Goal: Task Accomplishment & Management: Manage account settings

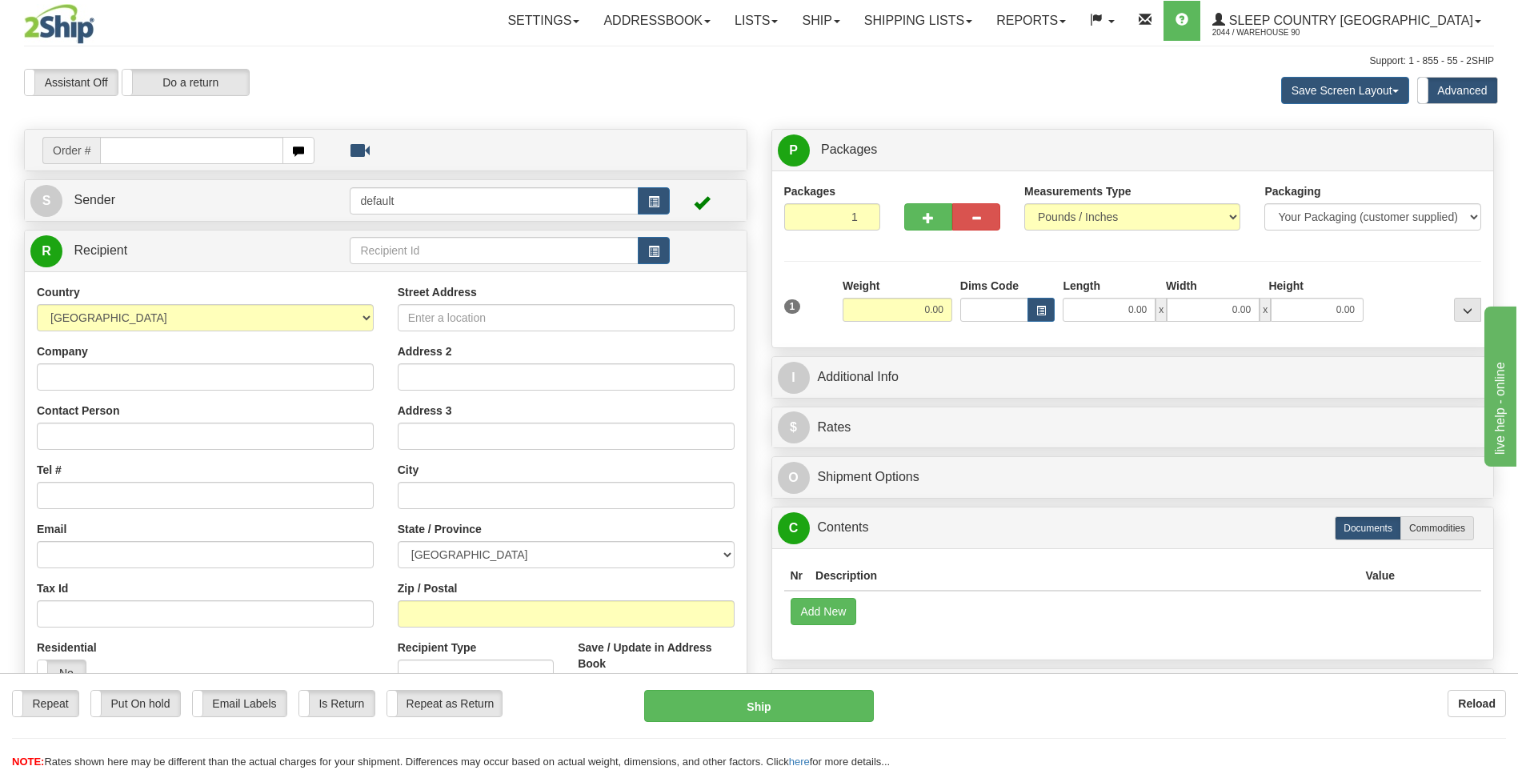
click at [133, 148] on input "text" at bounding box center [191, 150] width 183 height 27
type input "9000I147088"
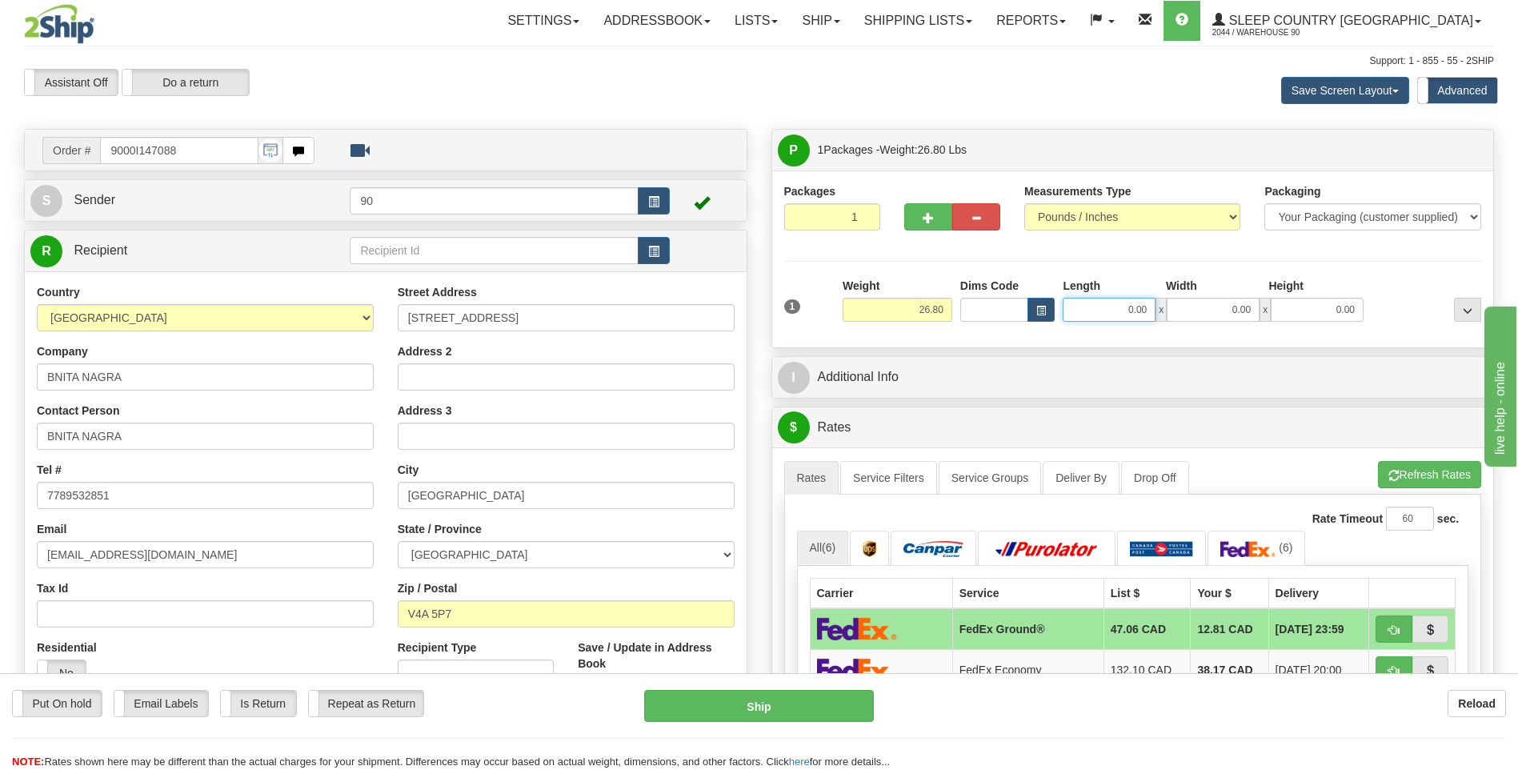
click at [1098, 313] on input "0.00" at bounding box center [1109, 310] width 93 height 24
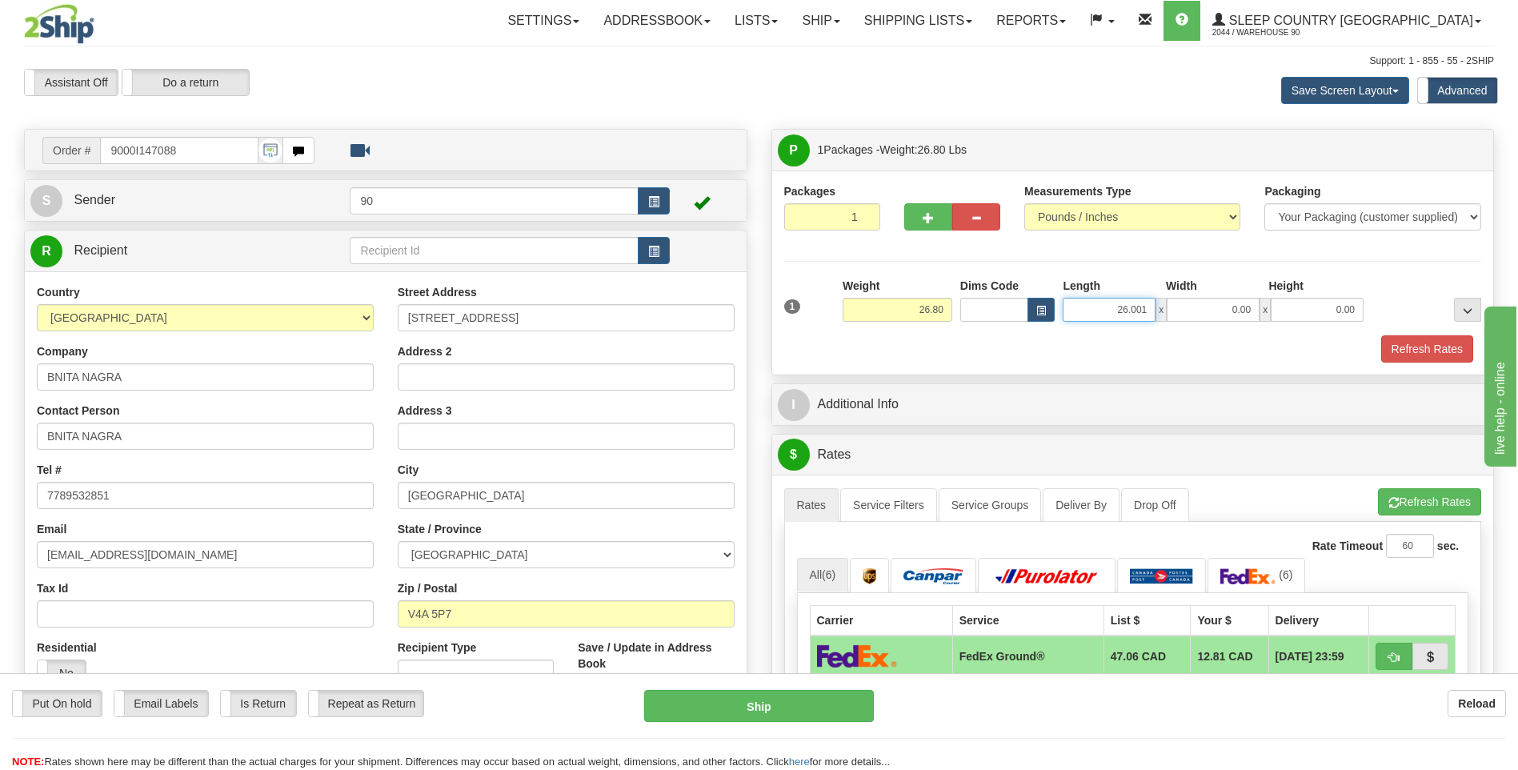
type input "26.00"
type input "16.00"
type input "5.00"
click at [1413, 359] on button "Refresh Rates" at bounding box center [1428, 348] width 92 height 27
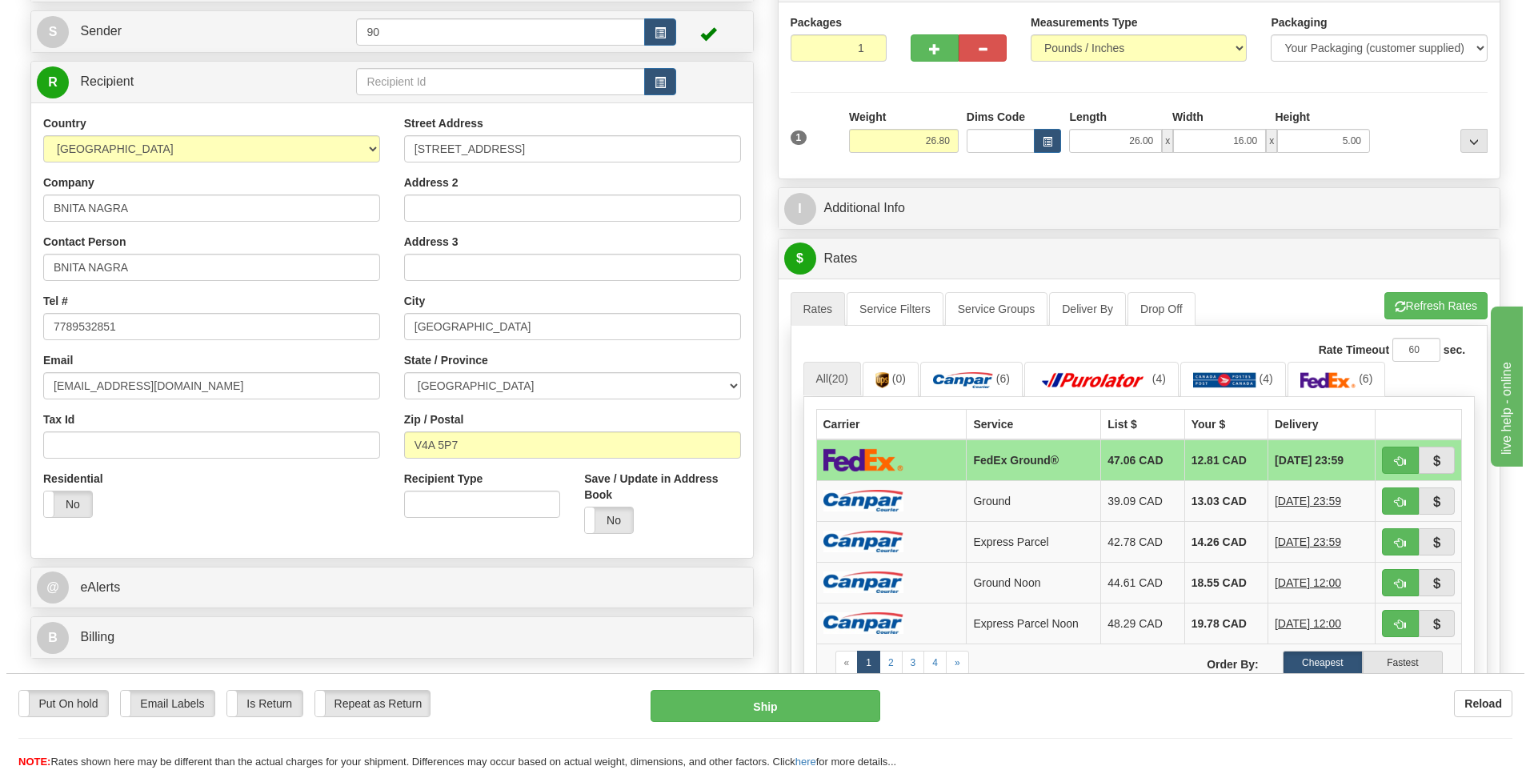
scroll to position [240, 0]
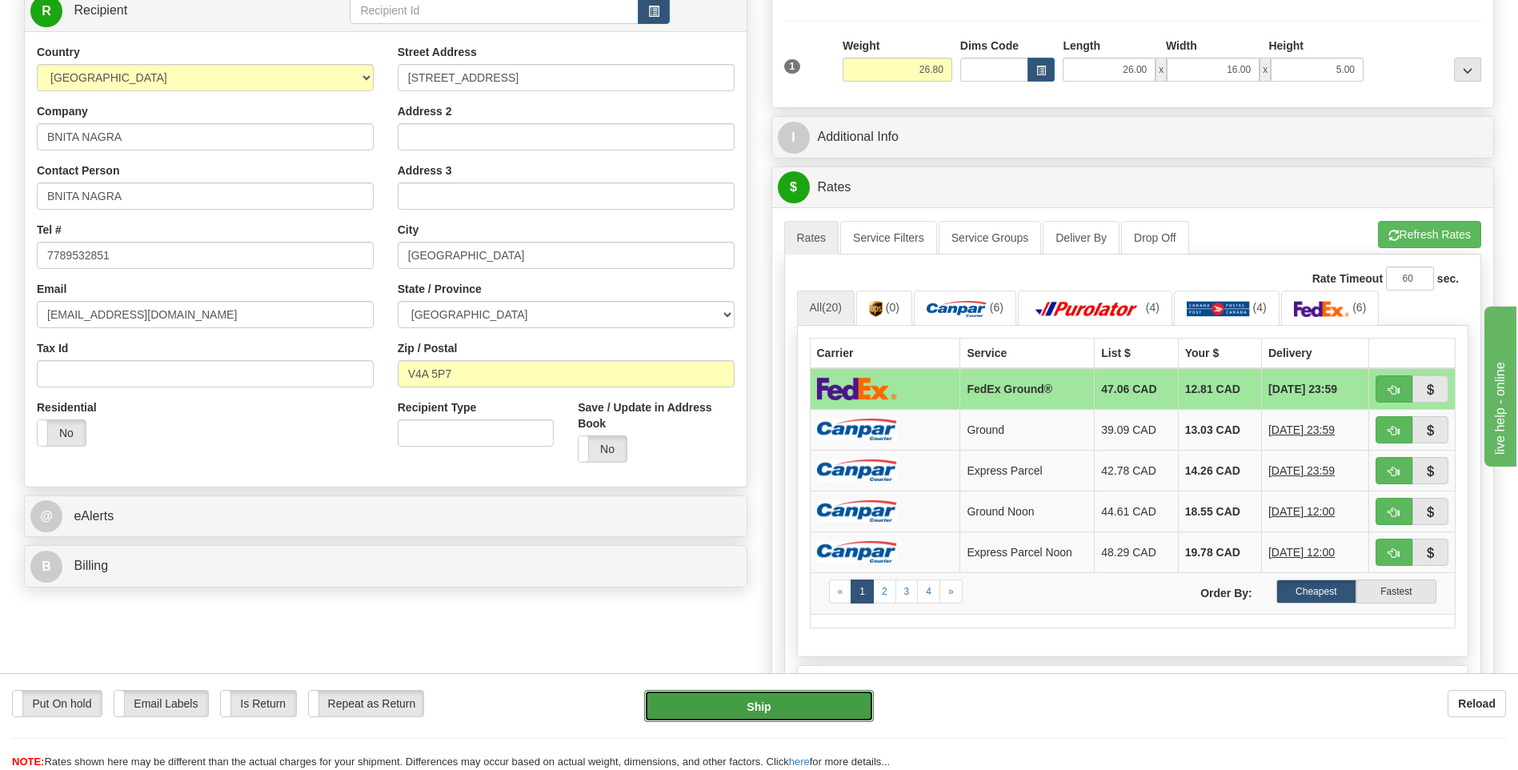
click at [748, 712] on button "Ship" at bounding box center [758, 706] width 229 height 32
type input "92"
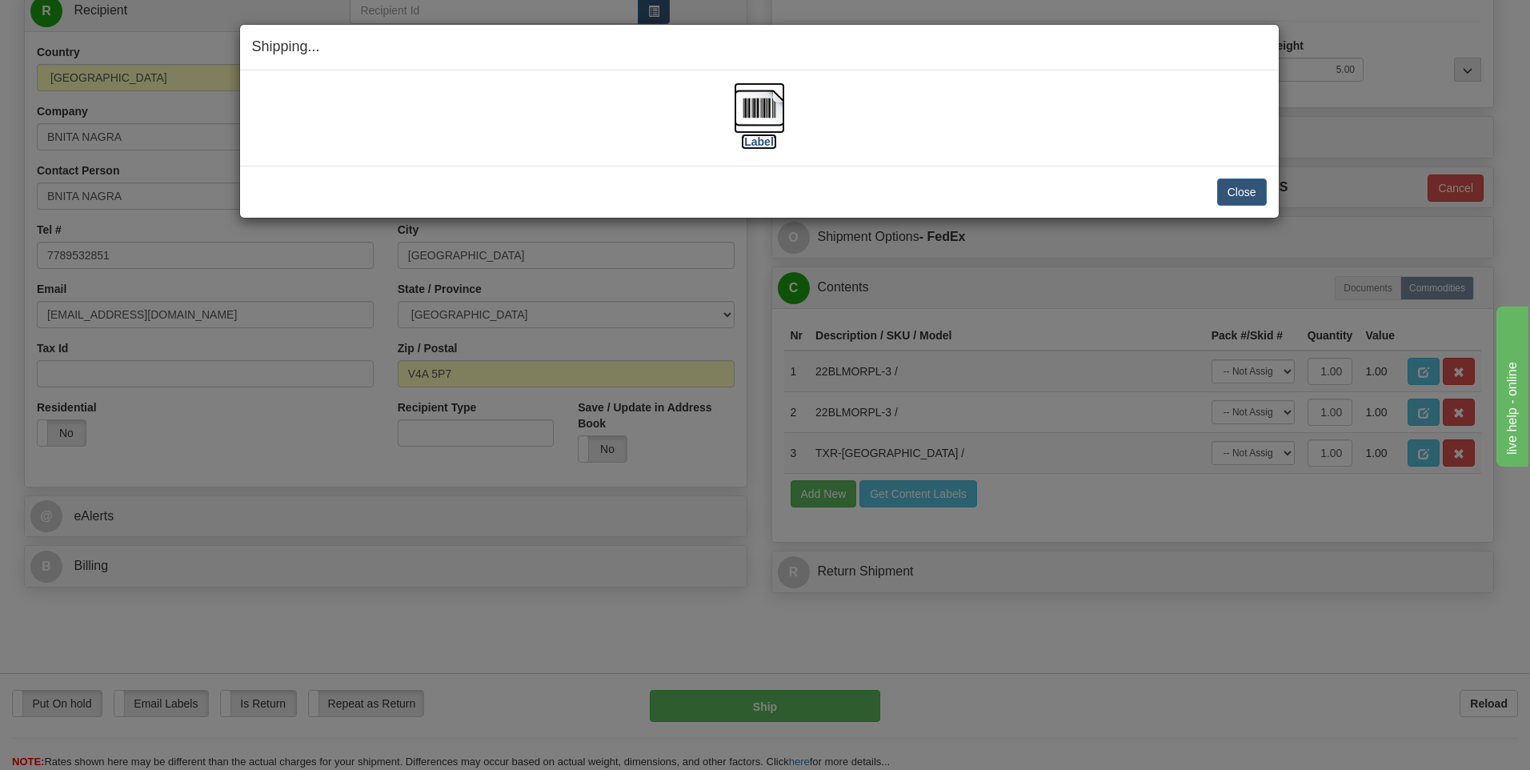
click at [773, 106] on img at bounding box center [759, 107] width 51 height 51
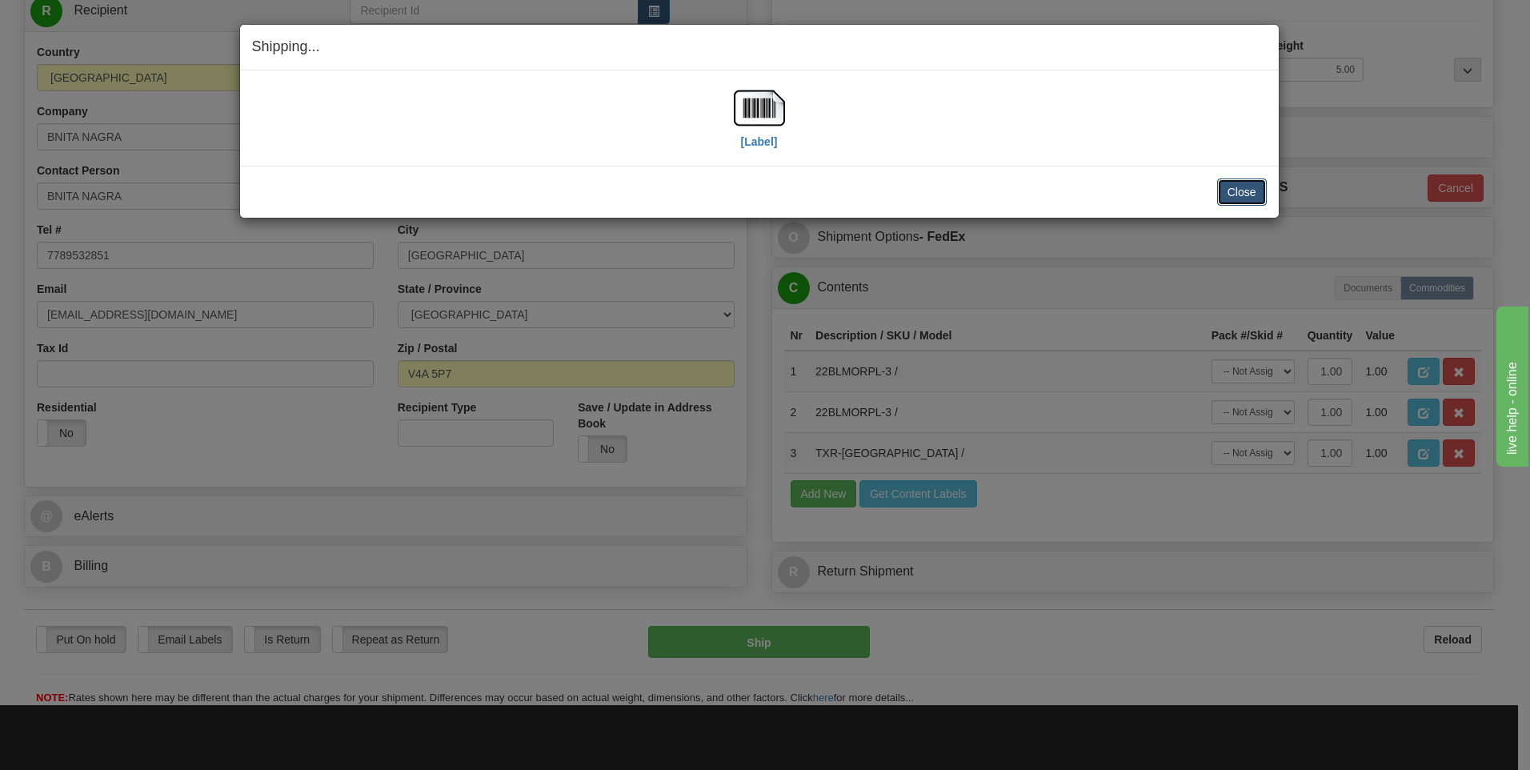
click at [1237, 190] on button "Close" at bounding box center [1243, 192] width 50 height 27
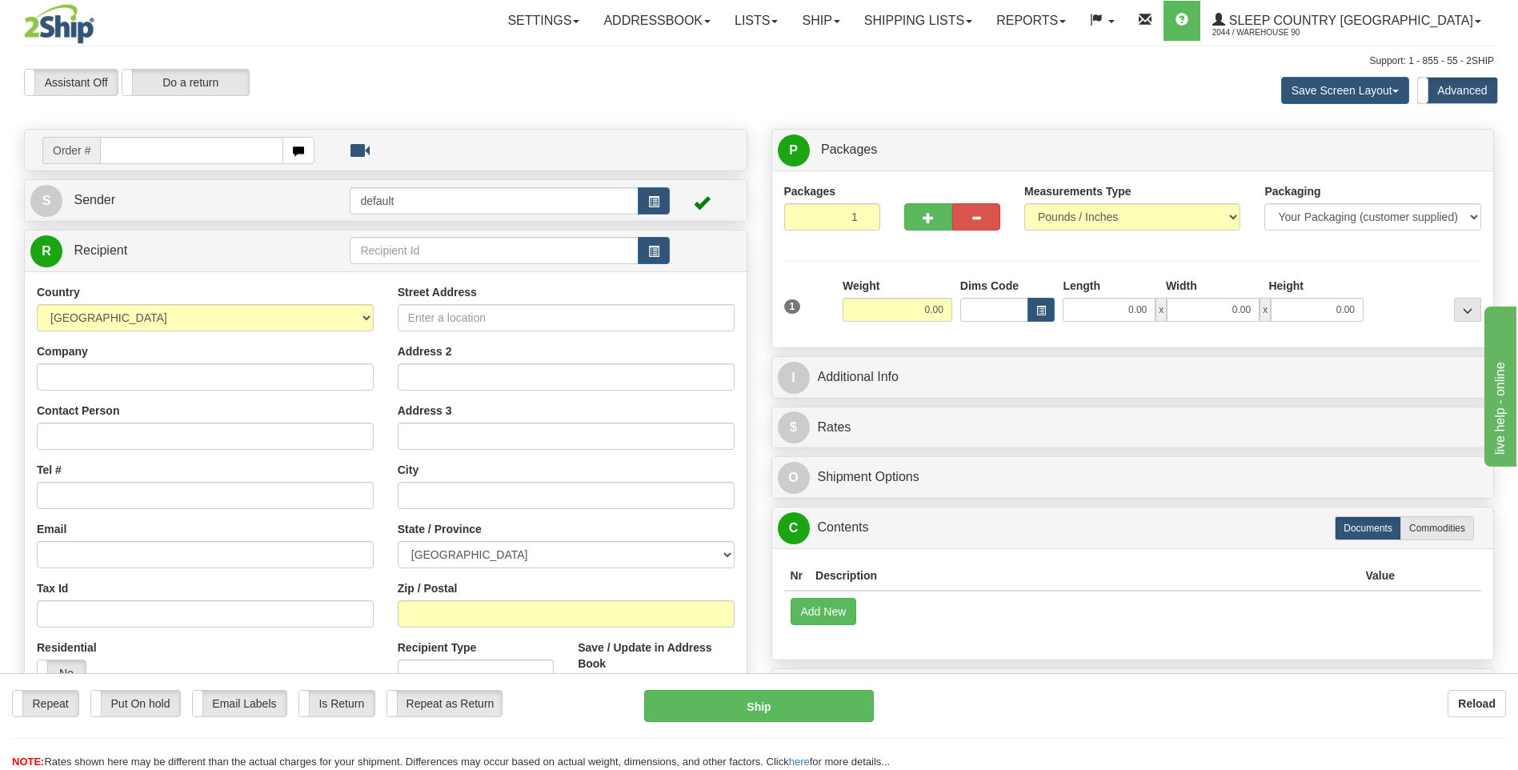
click at [128, 153] on input "text" at bounding box center [191, 150] width 183 height 27
type input "9000I146818"
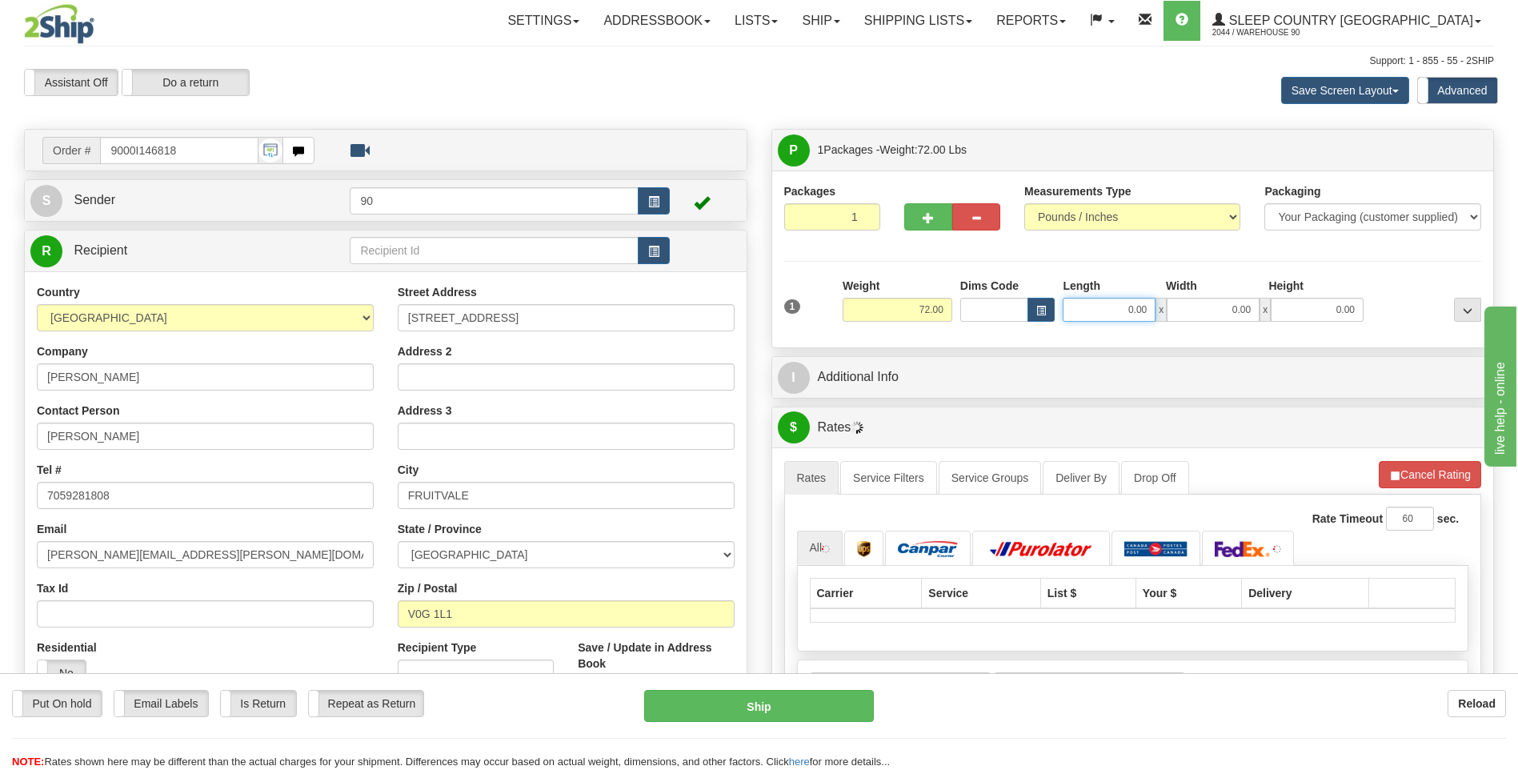
click at [1118, 309] on input "0.00" at bounding box center [1109, 310] width 93 height 24
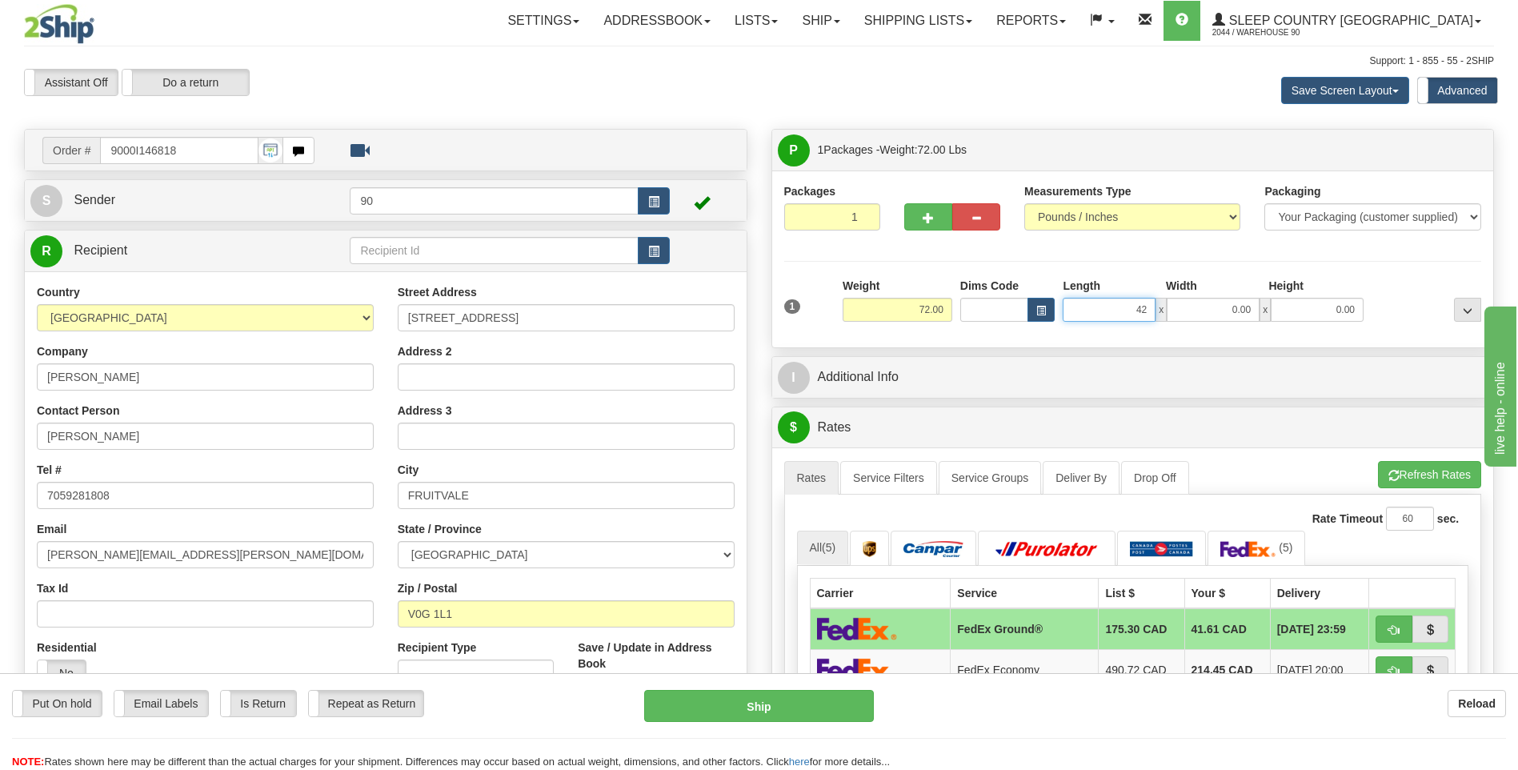
type input "42.00"
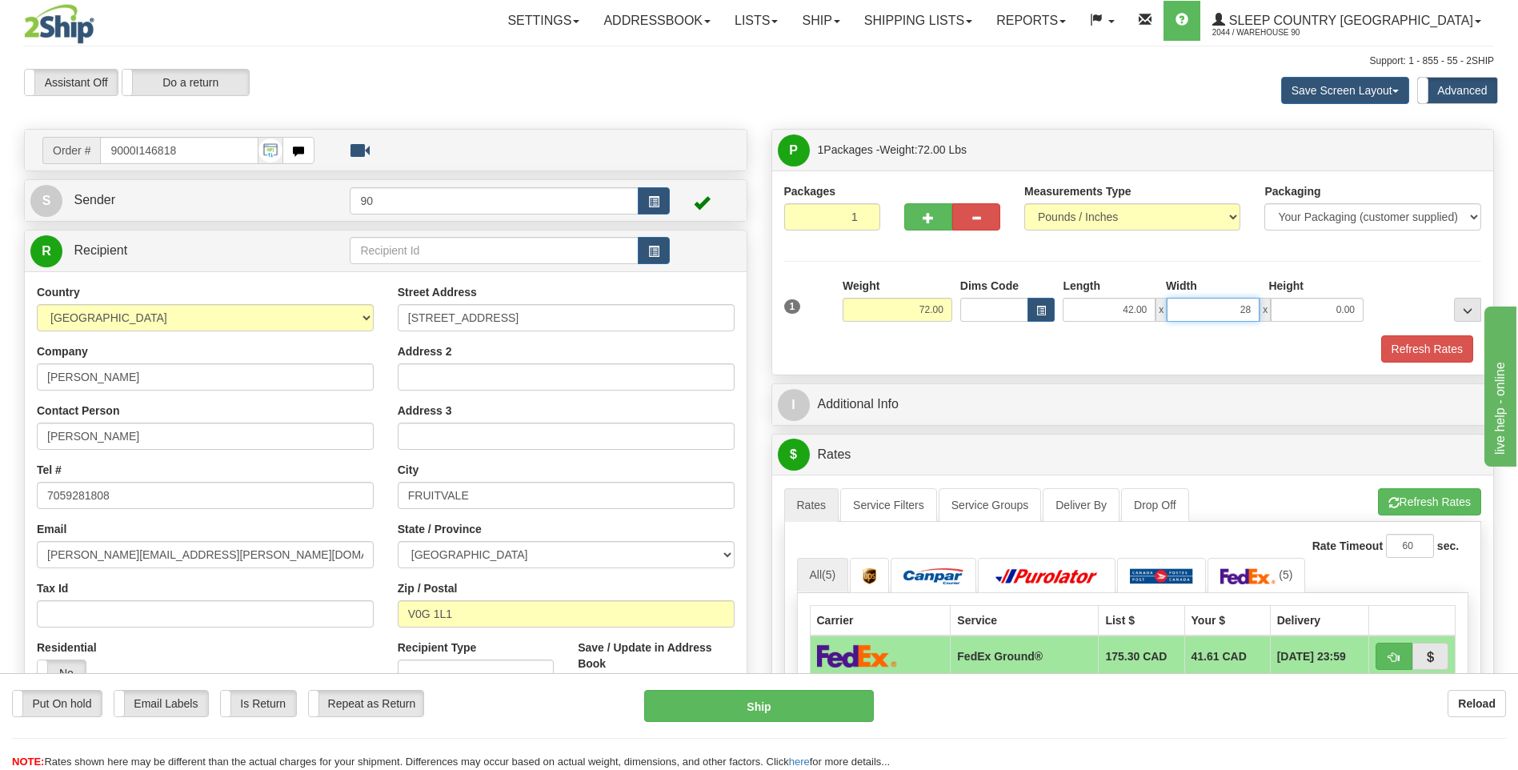
type input "28.00"
click at [1419, 343] on button "Refresh Rates" at bounding box center [1428, 348] width 92 height 27
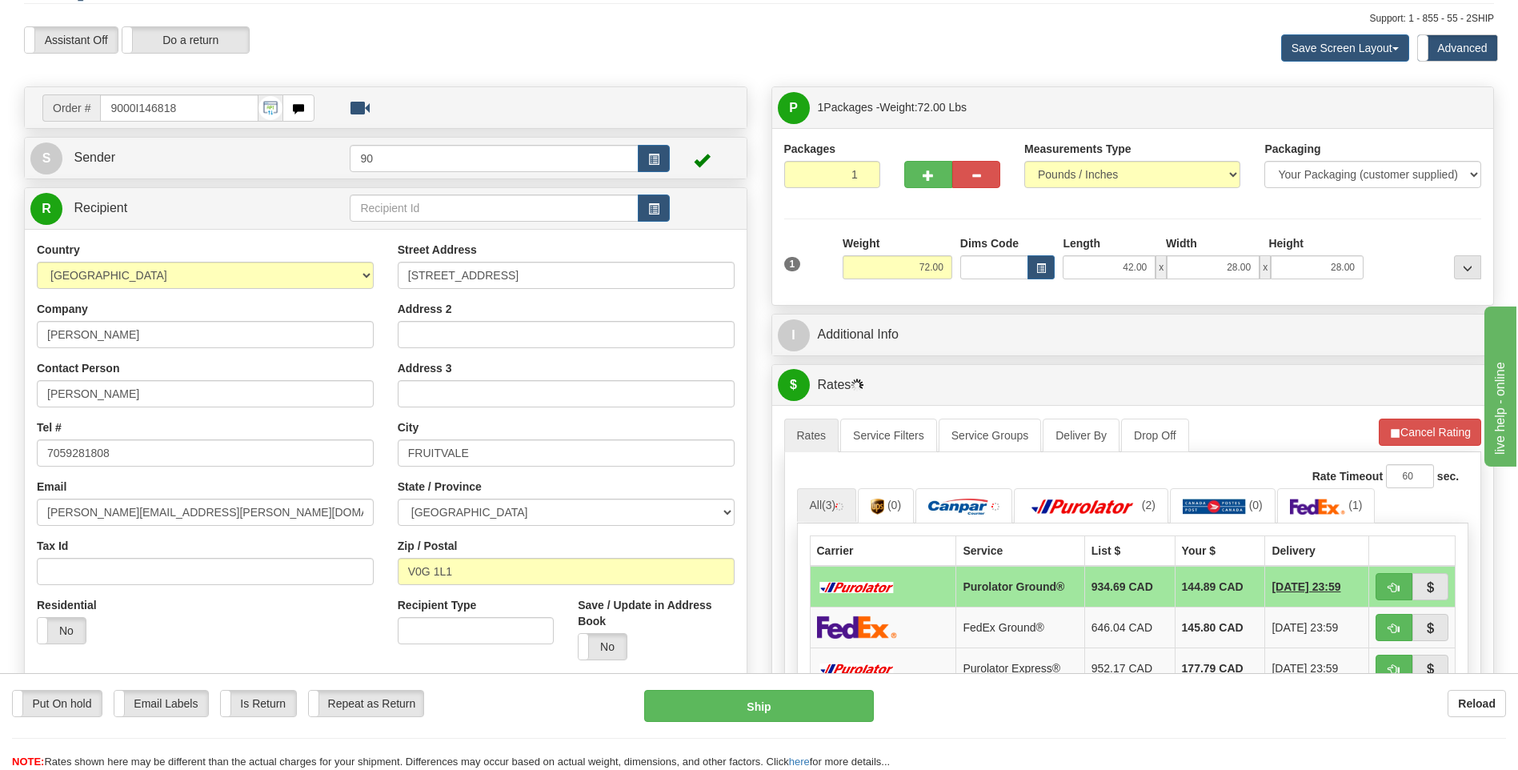
scroll to position [80, 0]
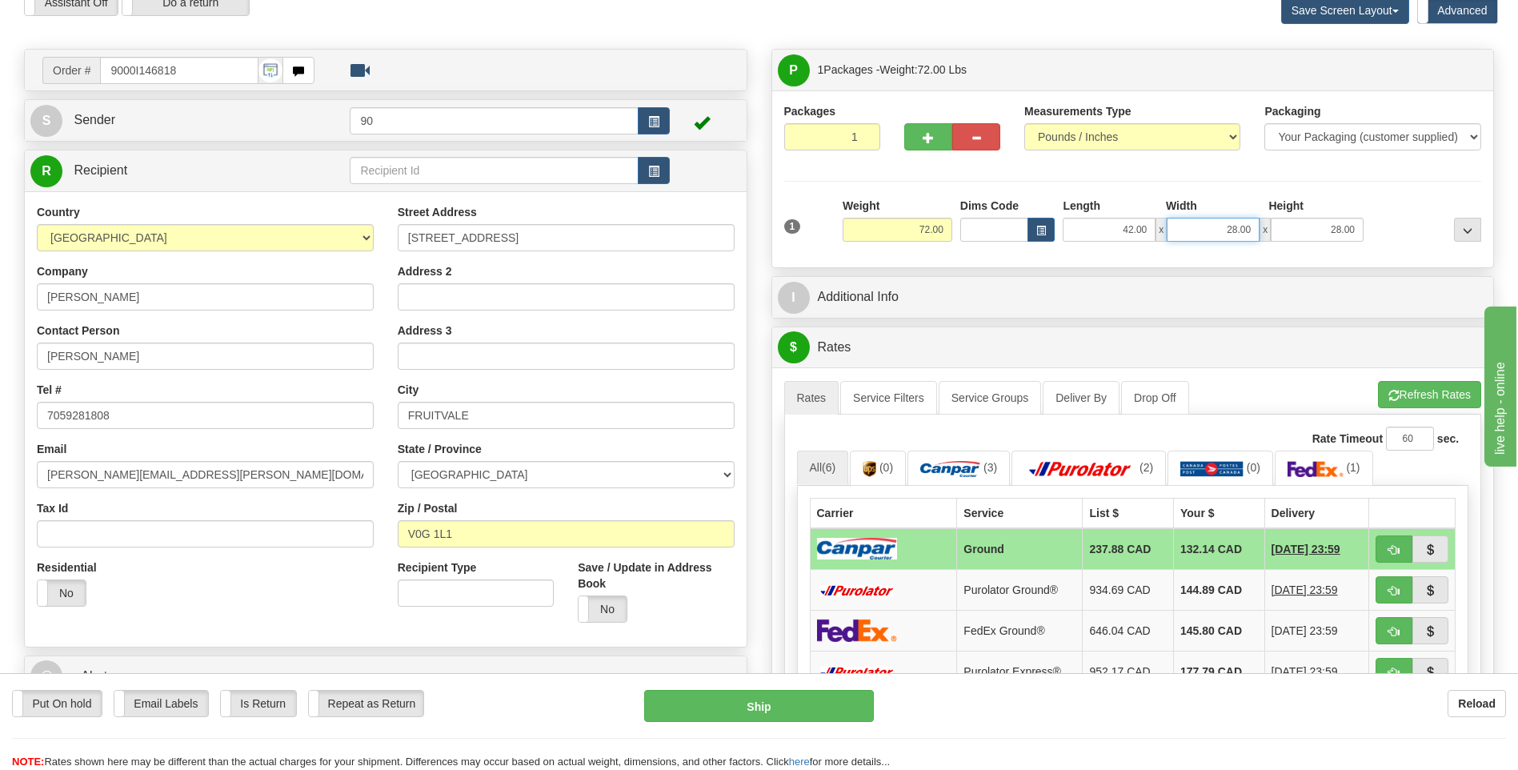
click at [1212, 227] on input "28.00" at bounding box center [1213, 230] width 93 height 24
click at [1237, 227] on input "28.00" at bounding box center [1213, 230] width 93 height 24
type input "23.00"
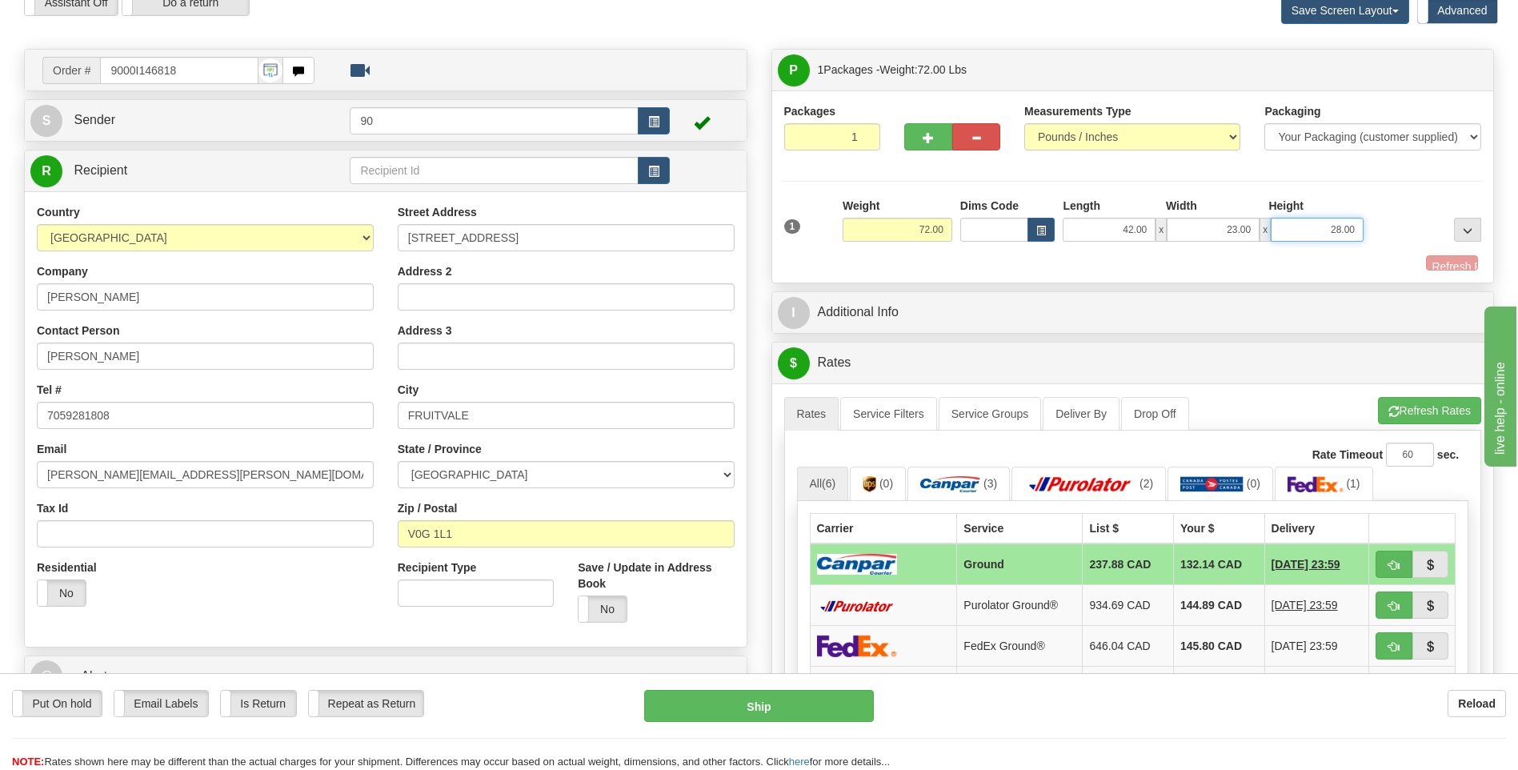
click at [1342, 228] on input "28.00" at bounding box center [1317, 230] width 93 height 24
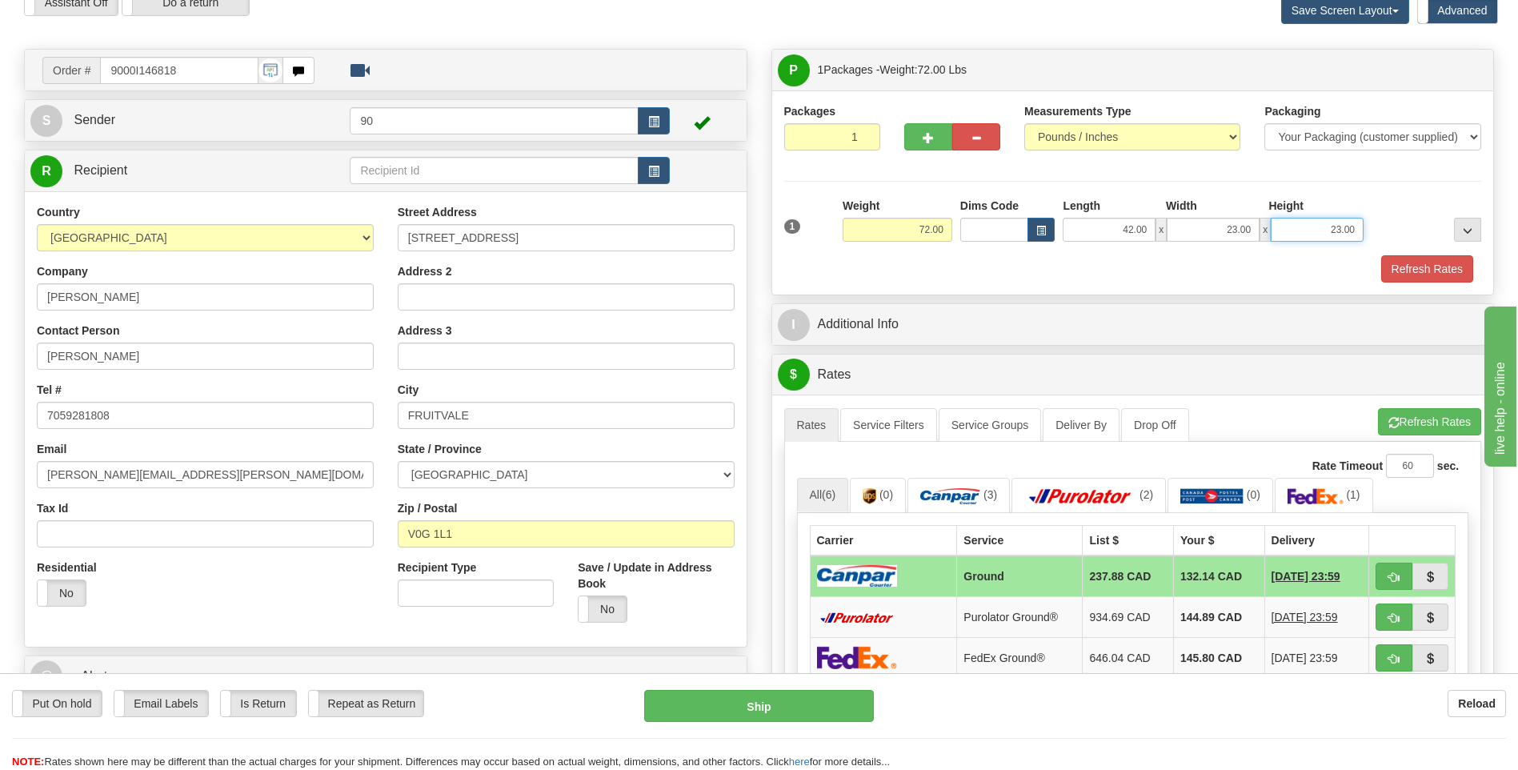
type input "23.00"
click at [1131, 230] on input "42.00" at bounding box center [1109, 230] width 93 height 24
click at [1134, 227] on input "42.00" at bounding box center [1109, 230] width 93 height 24
type input "46.00"
click at [1427, 268] on button "Refresh Rates" at bounding box center [1428, 268] width 92 height 27
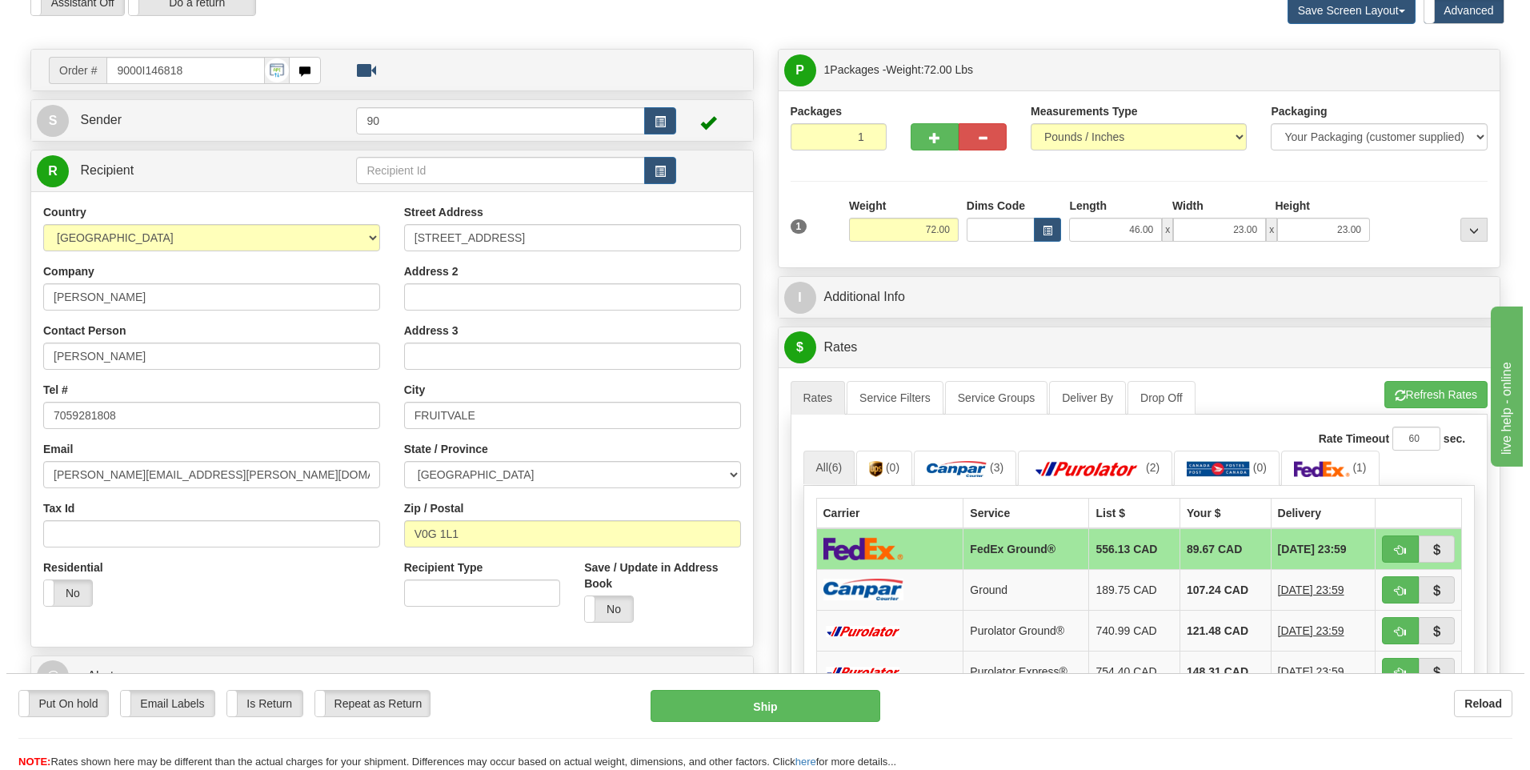
scroll to position [160, 0]
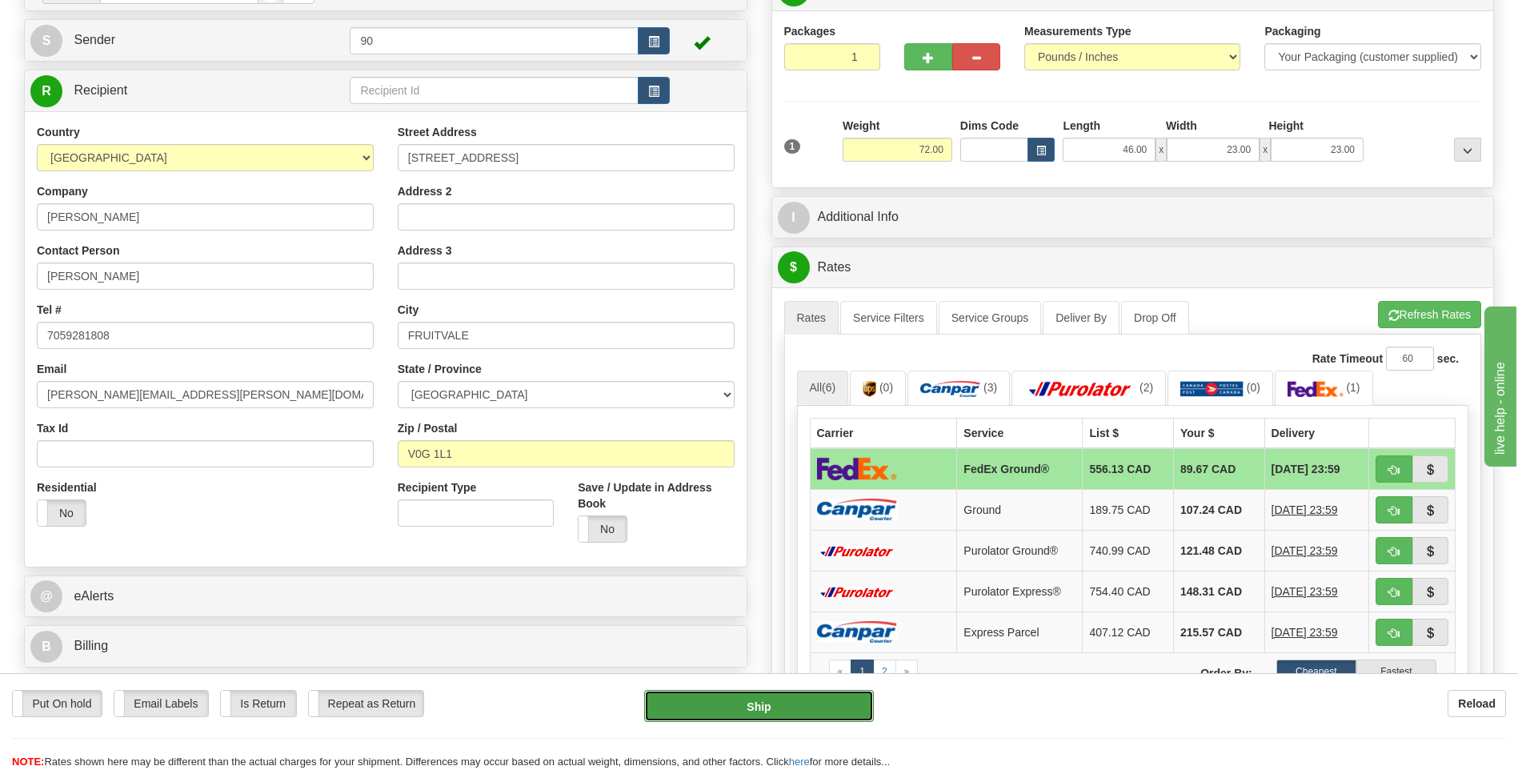
click at [822, 705] on button "Ship" at bounding box center [758, 706] width 229 height 32
type input "92"
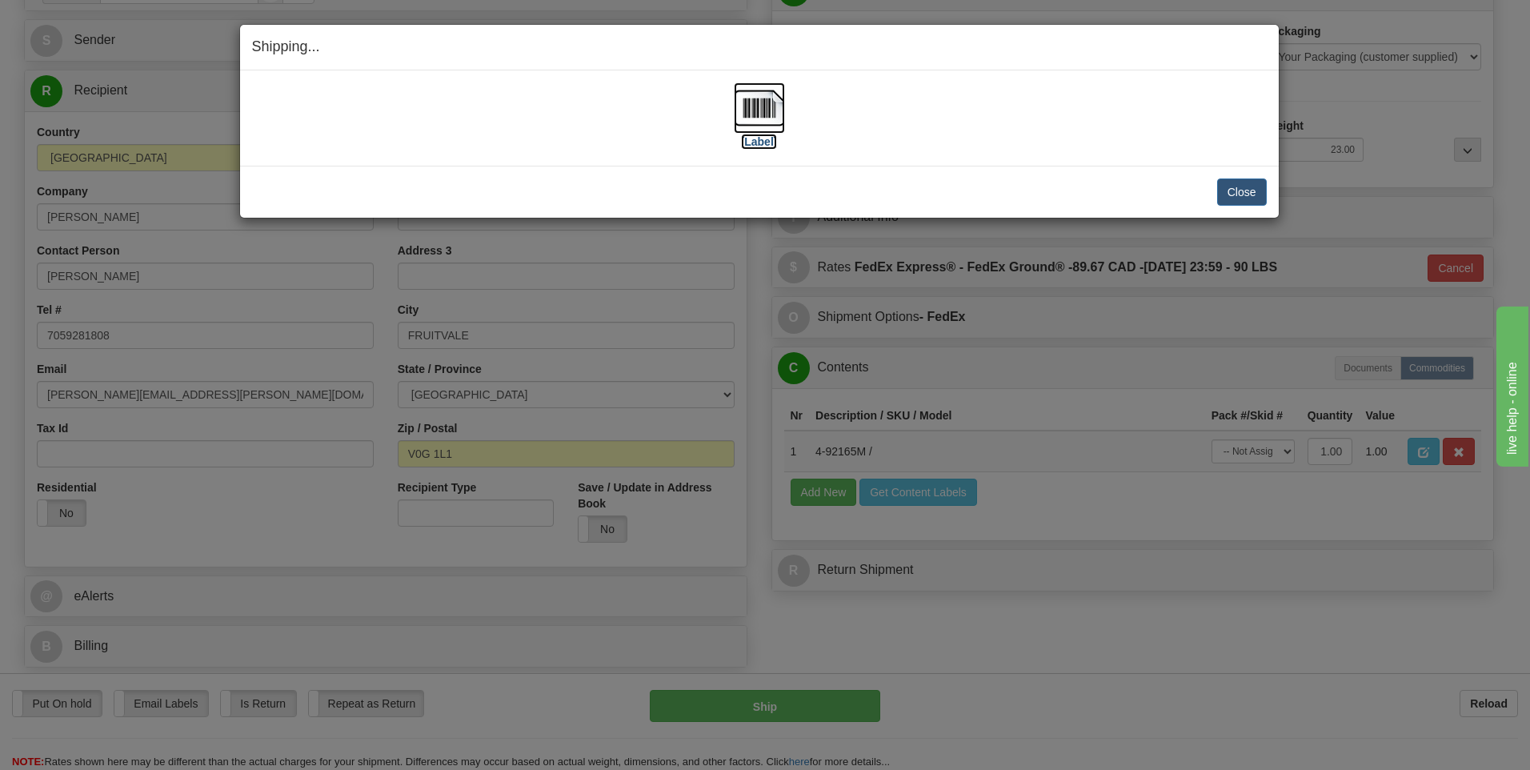
click at [764, 106] on img at bounding box center [759, 107] width 51 height 51
click at [1244, 192] on button "Close" at bounding box center [1243, 192] width 50 height 27
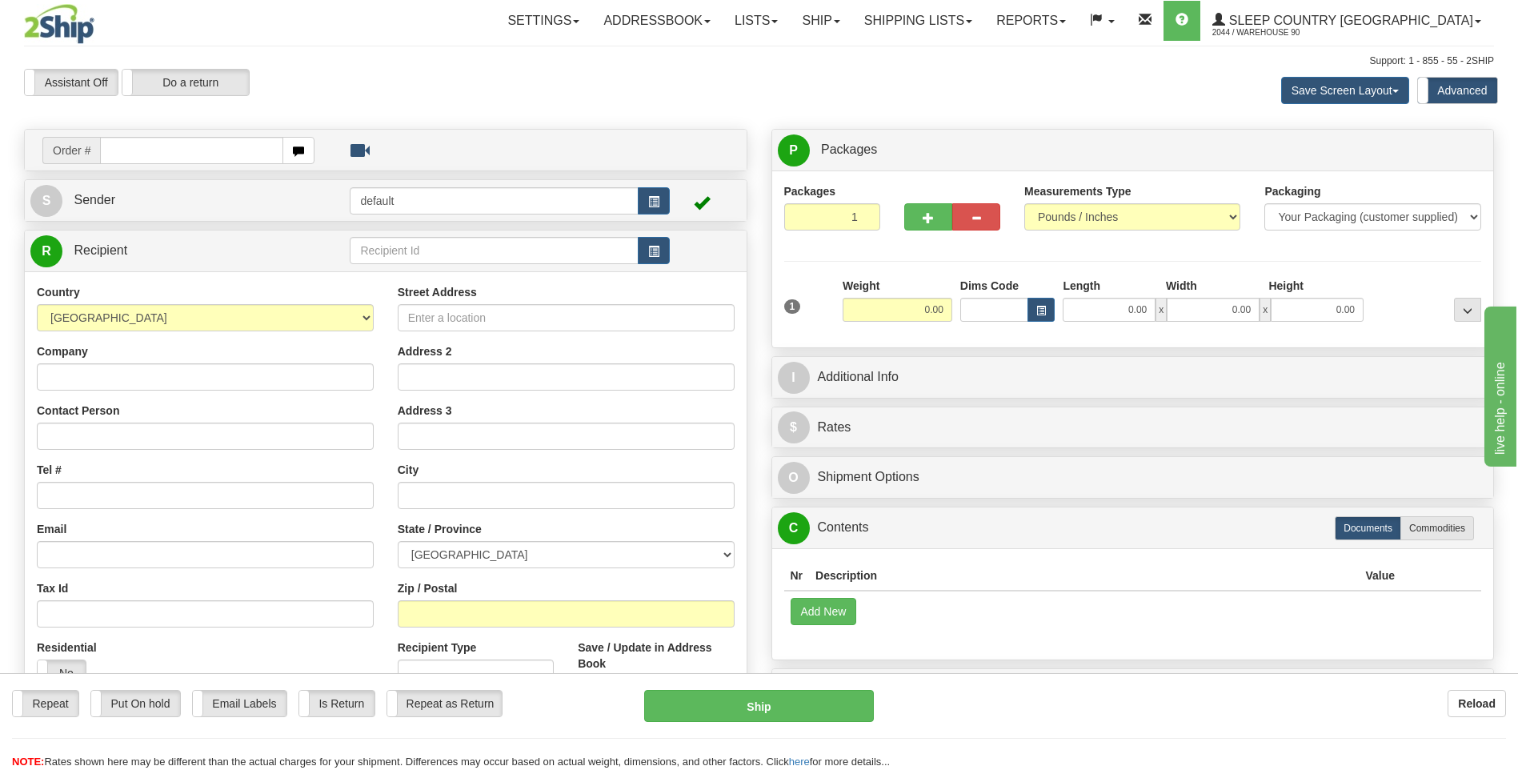
click at [138, 156] on input "text" at bounding box center [191, 150] width 183 height 27
type input "9000I150502"
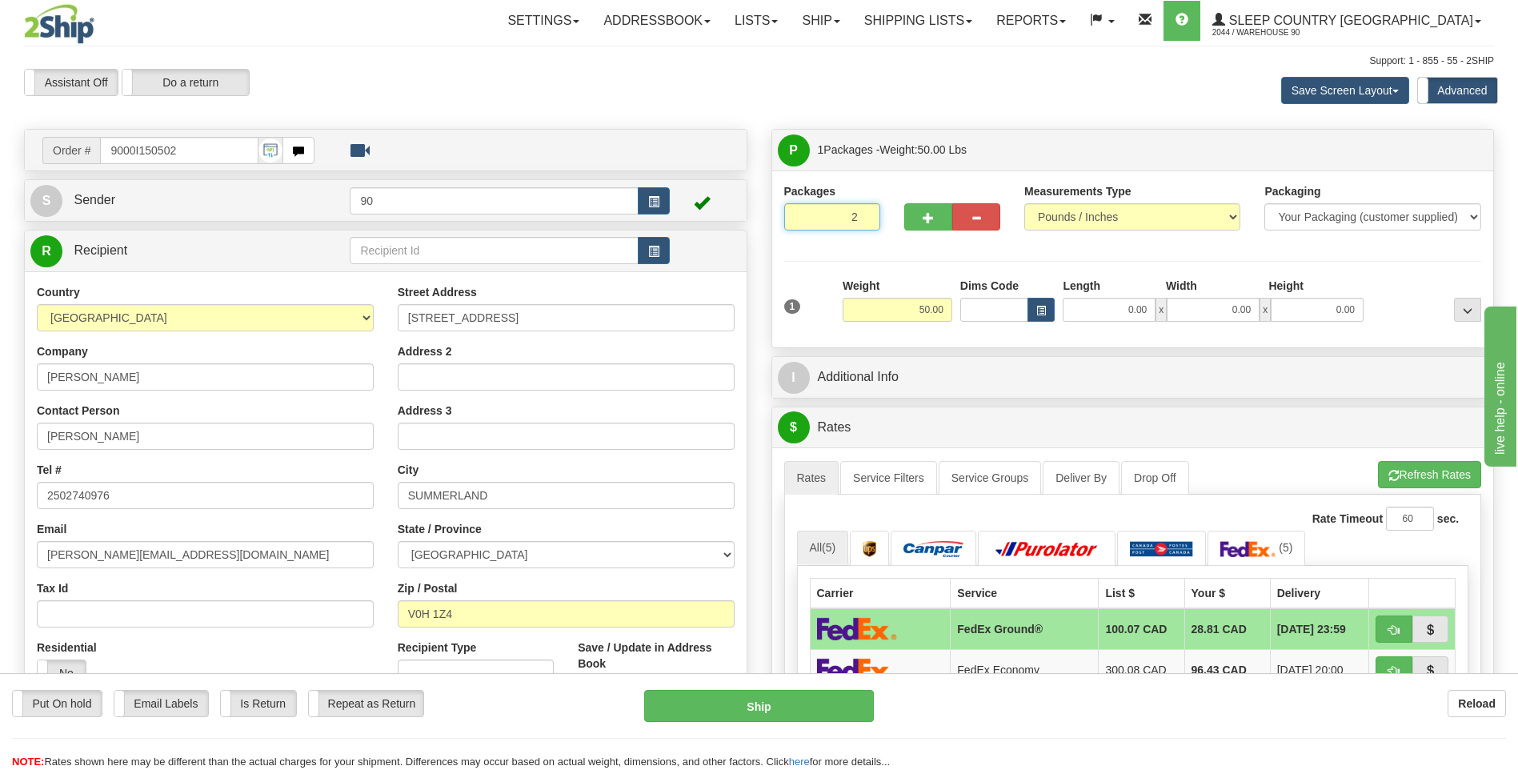
type input "2"
click at [864, 212] on input "2" at bounding box center [832, 216] width 96 height 27
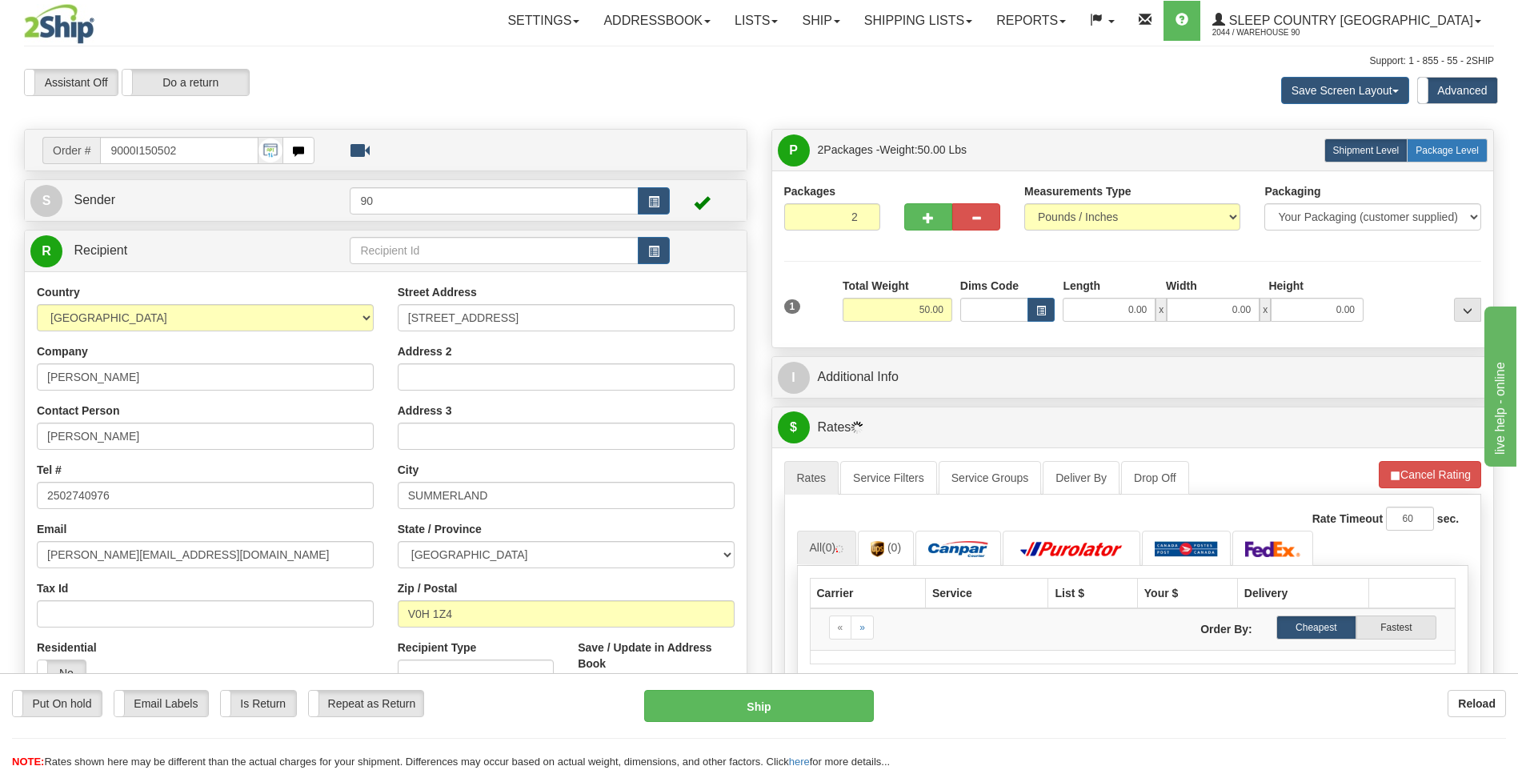
click at [1442, 151] on span "Package Level" at bounding box center [1447, 150] width 63 height 11
radio input "true"
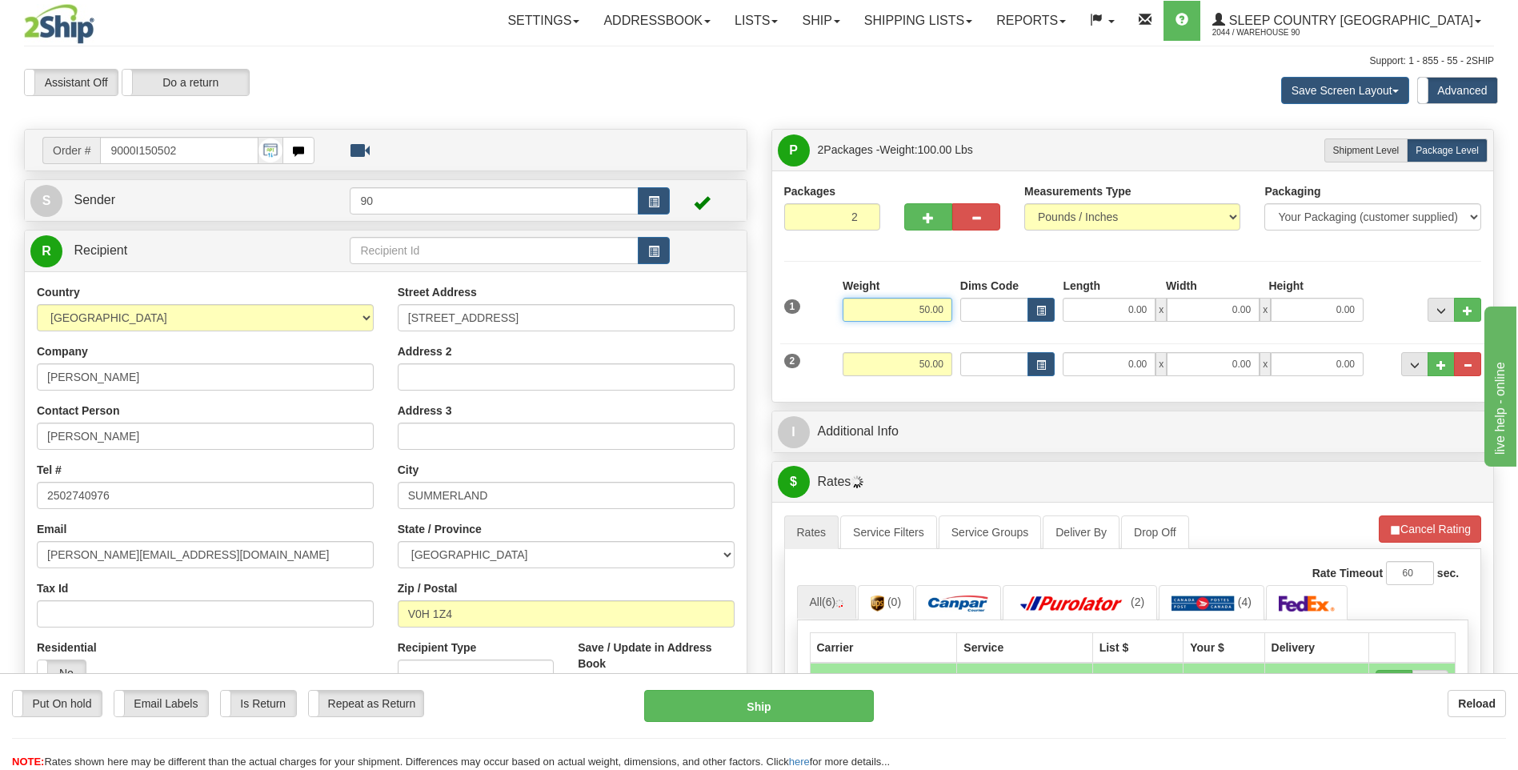
click at [913, 311] on input "50.00" at bounding box center [898, 310] width 110 height 24
click at [1125, 311] on input "0.00" at bounding box center [1109, 310] width 93 height 24
type input "40.00"
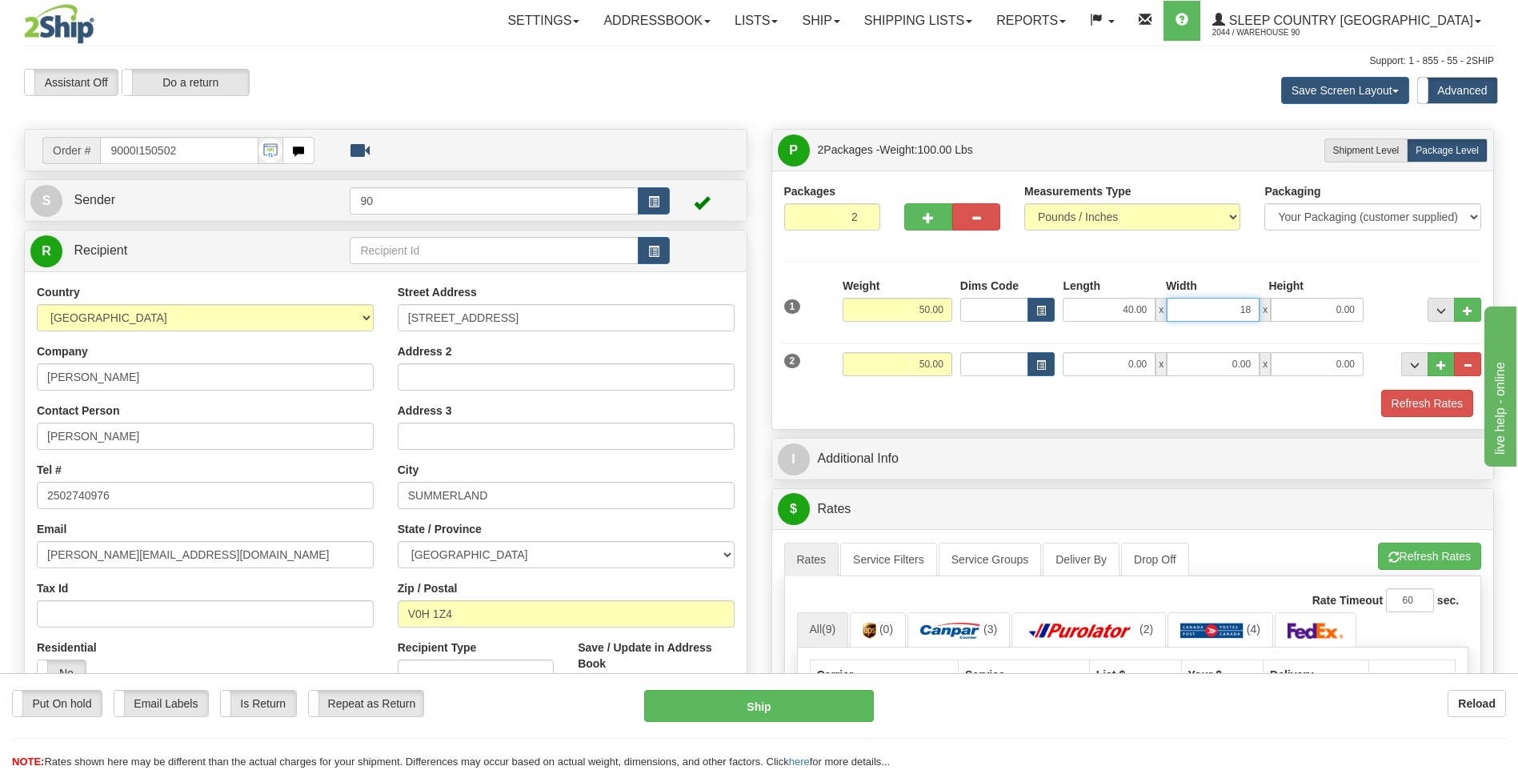
type input "18.00"
click at [1110, 364] on input "0.00" at bounding box center [1109, 364] width 93 height 24
type input "40.00"
type input "18.00"
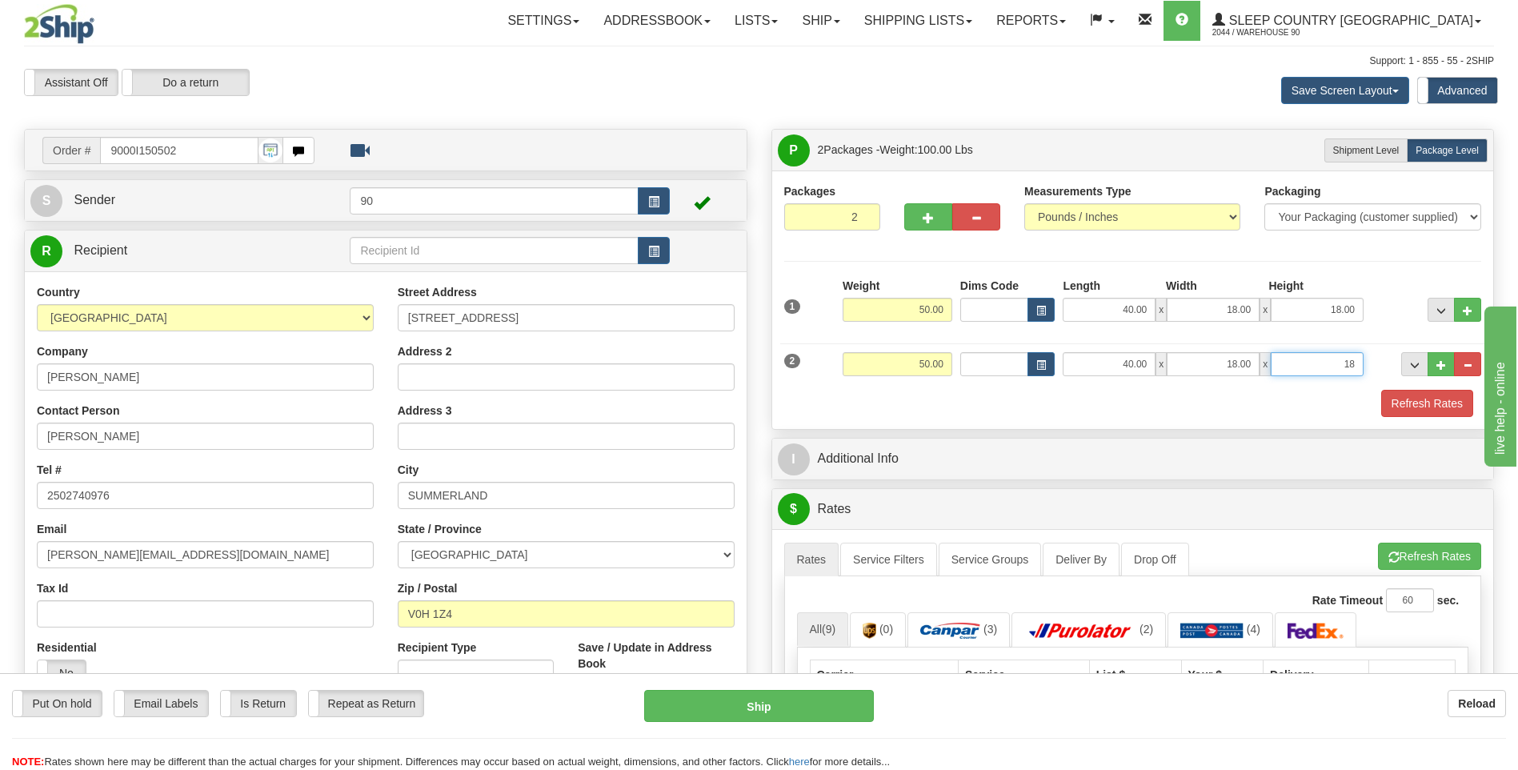
type input "18.00"
click at [1425, 407] on button "Refresh Rates" at bounding box center [1428, 403] width 92 height 27
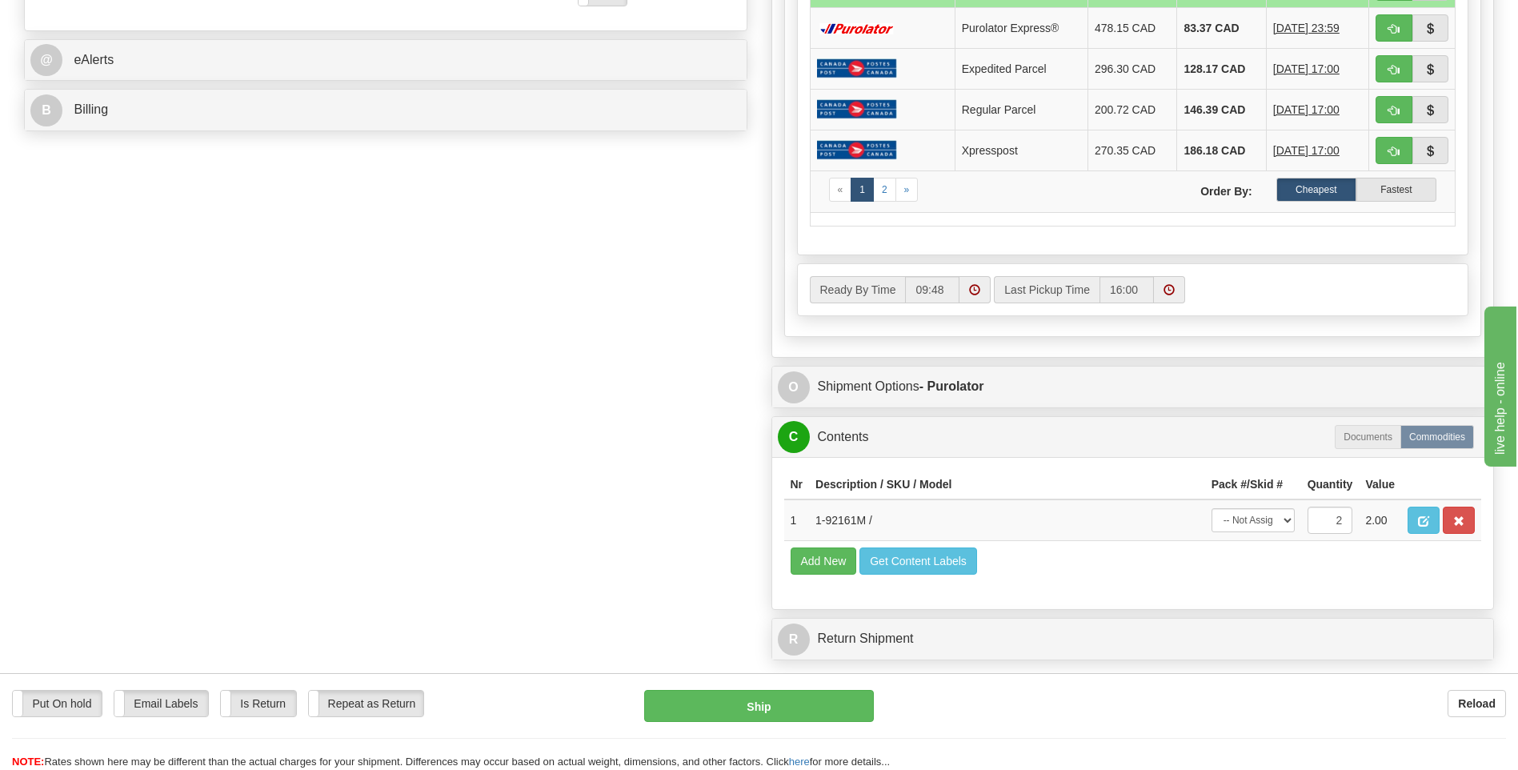
scroll to position [668, 0]
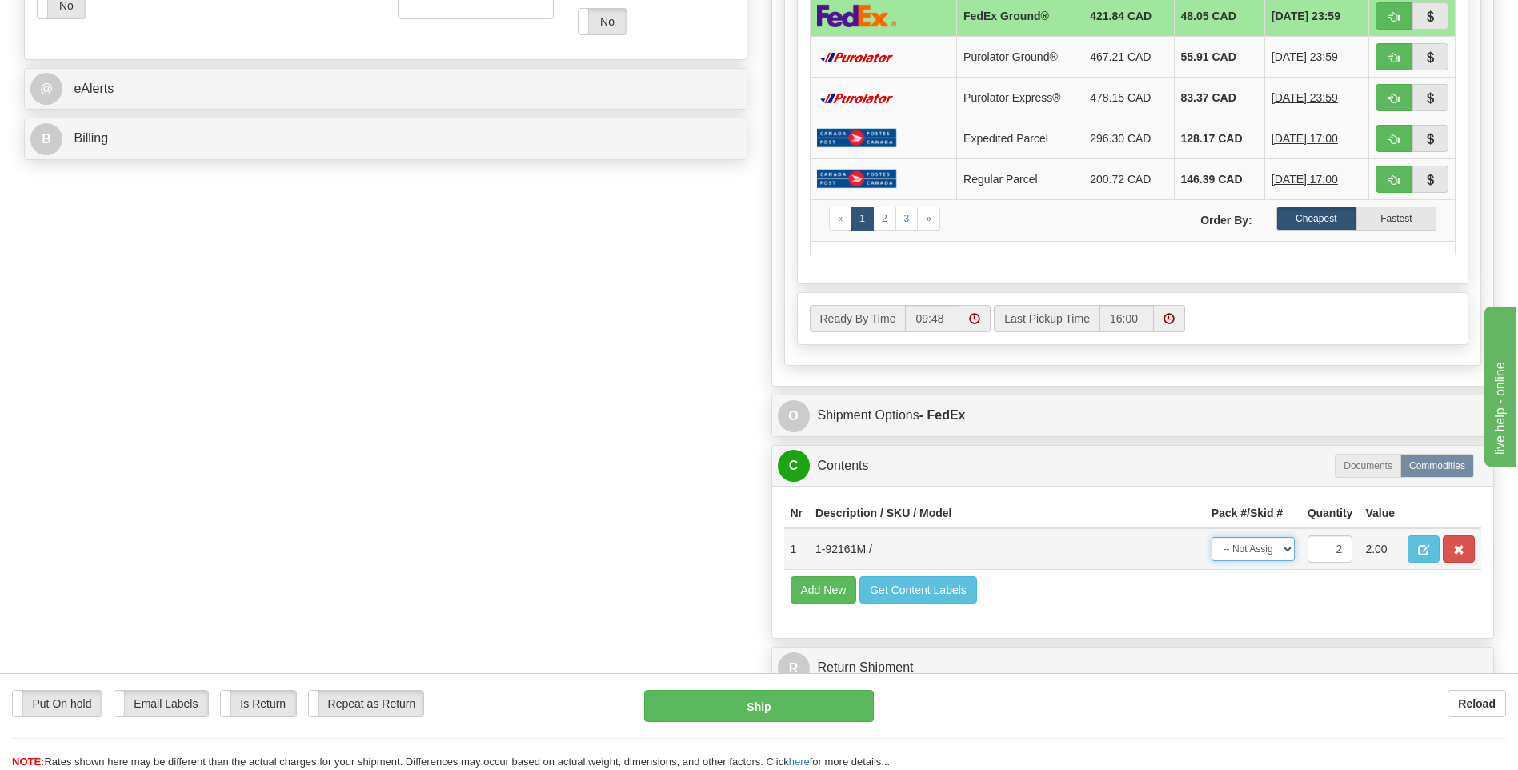
click at [1288, 547] on select "-- Not Assigned -- Package 1 Package 2 Split" at bounding box center [1253, 549] width 83 height 24
select select "SPLIT"
click at [1212, 537] on select "-- Not Assigned -- Package 1 Package 2 Split" at bounding box center [1253, 549] width 83 height 24
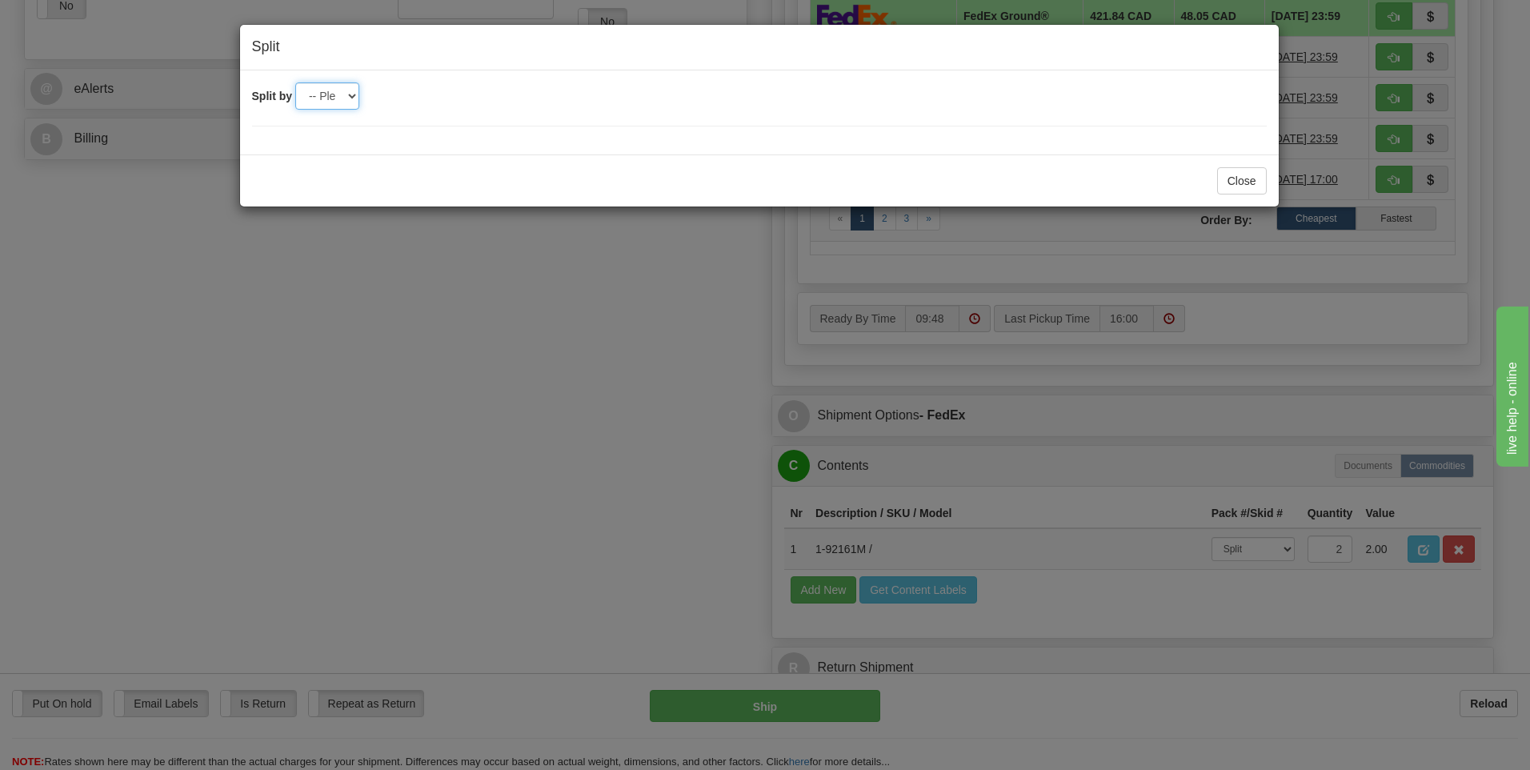
click at [343, 92] on select "-- Please select -- 2" at bounding box center [327, 95] width 64 height 27
select select "2"
click at [295, 82] on select "-- Please select -- 2" at bounding box center [327, 95] width 64 height 27
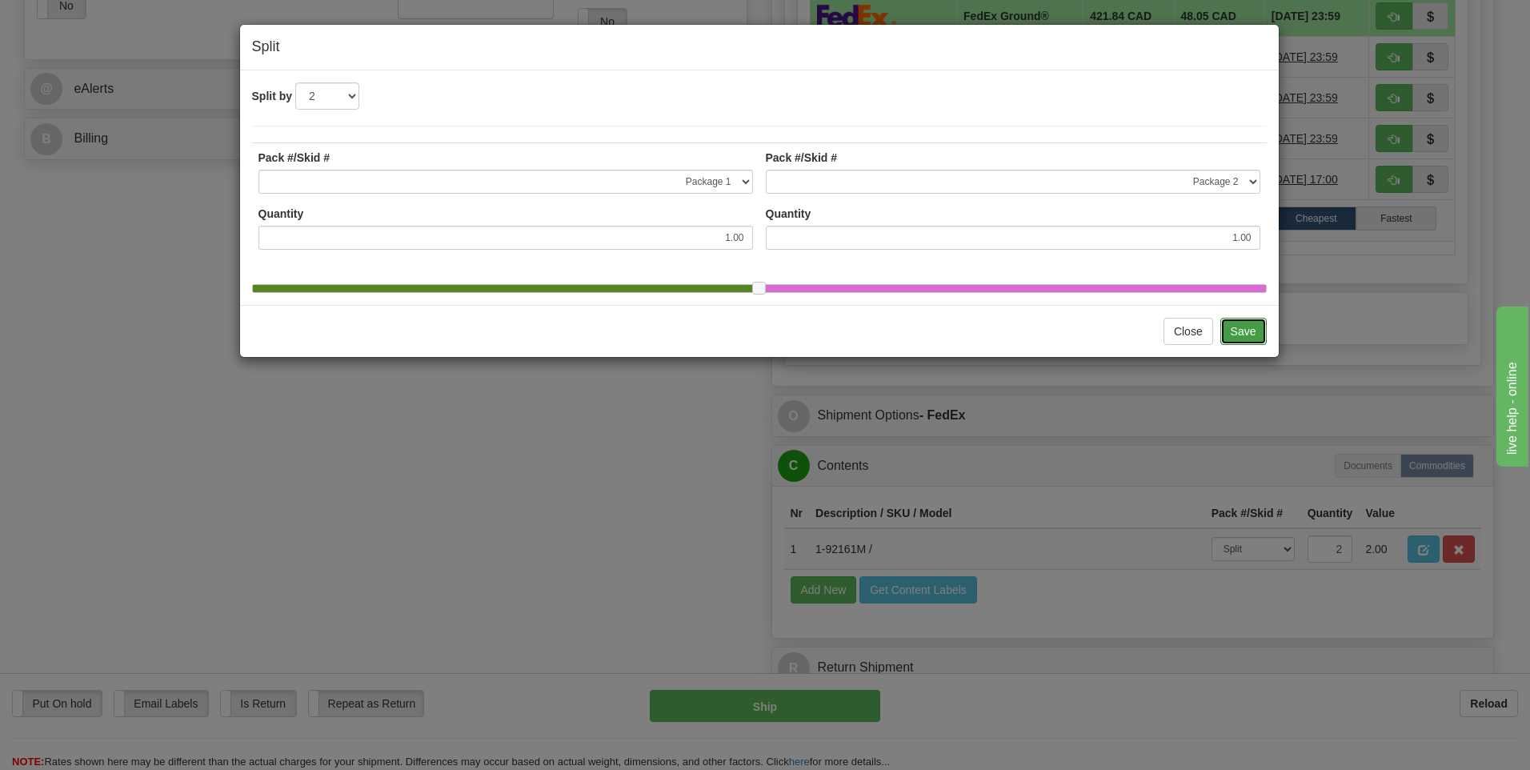
click at [1250, 340] on button "Save" at bounding box center [1244, 331] width 46 height 27
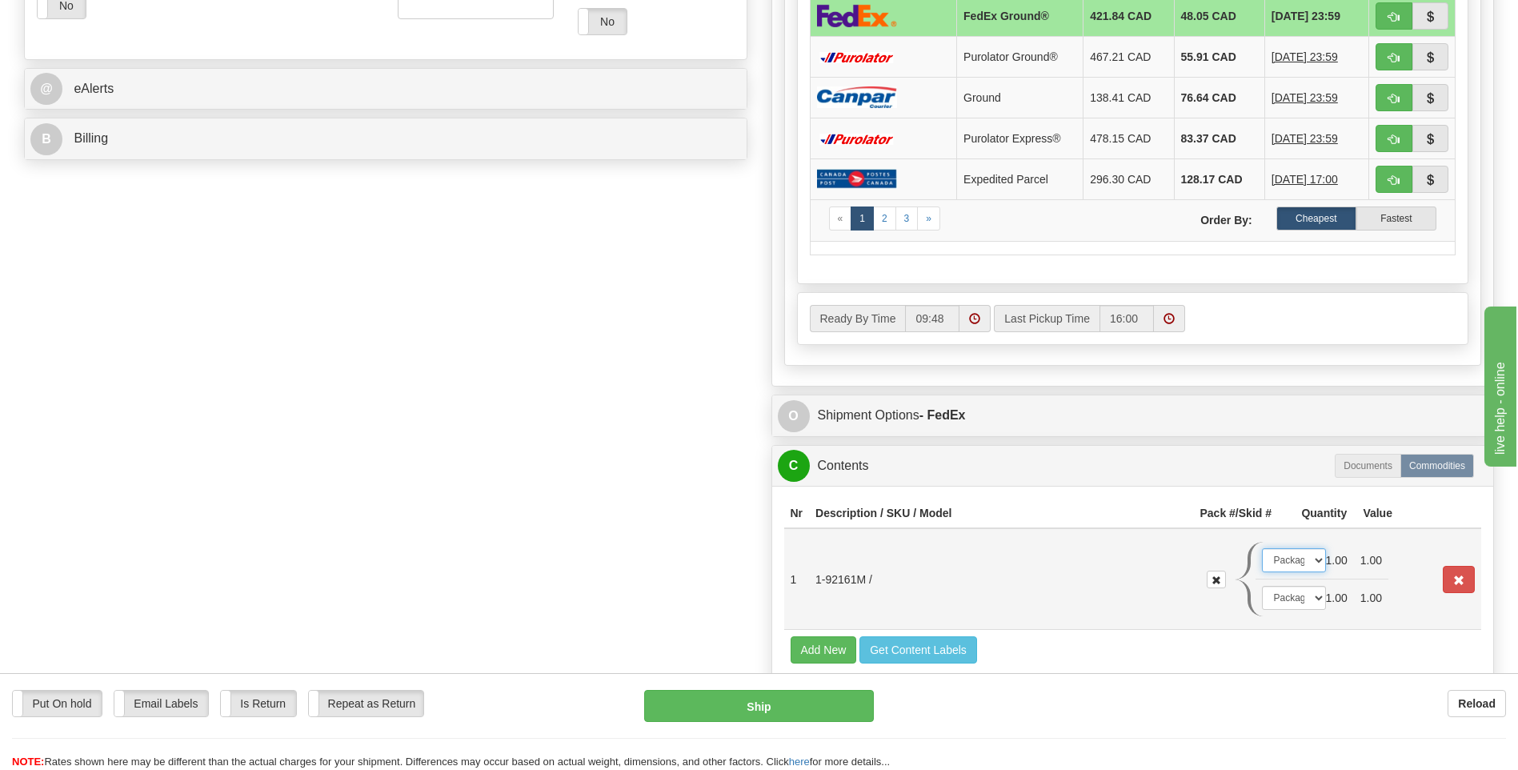
click at [1318, 561] on select "-- Not Assigned -- Package 1 Package 2" at bounding box center [1294, 560] width 64 height 24
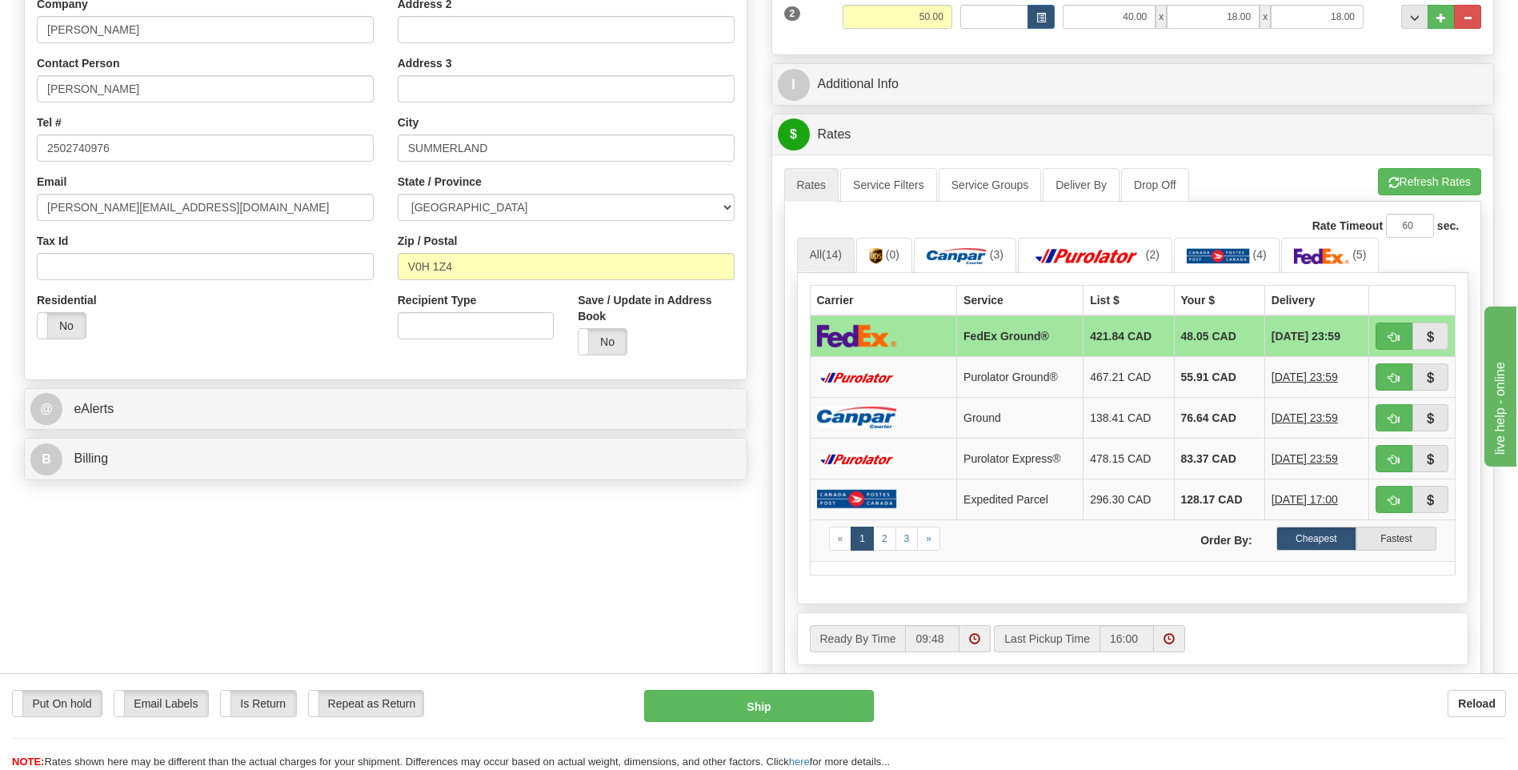
scroll to position [588, 0]
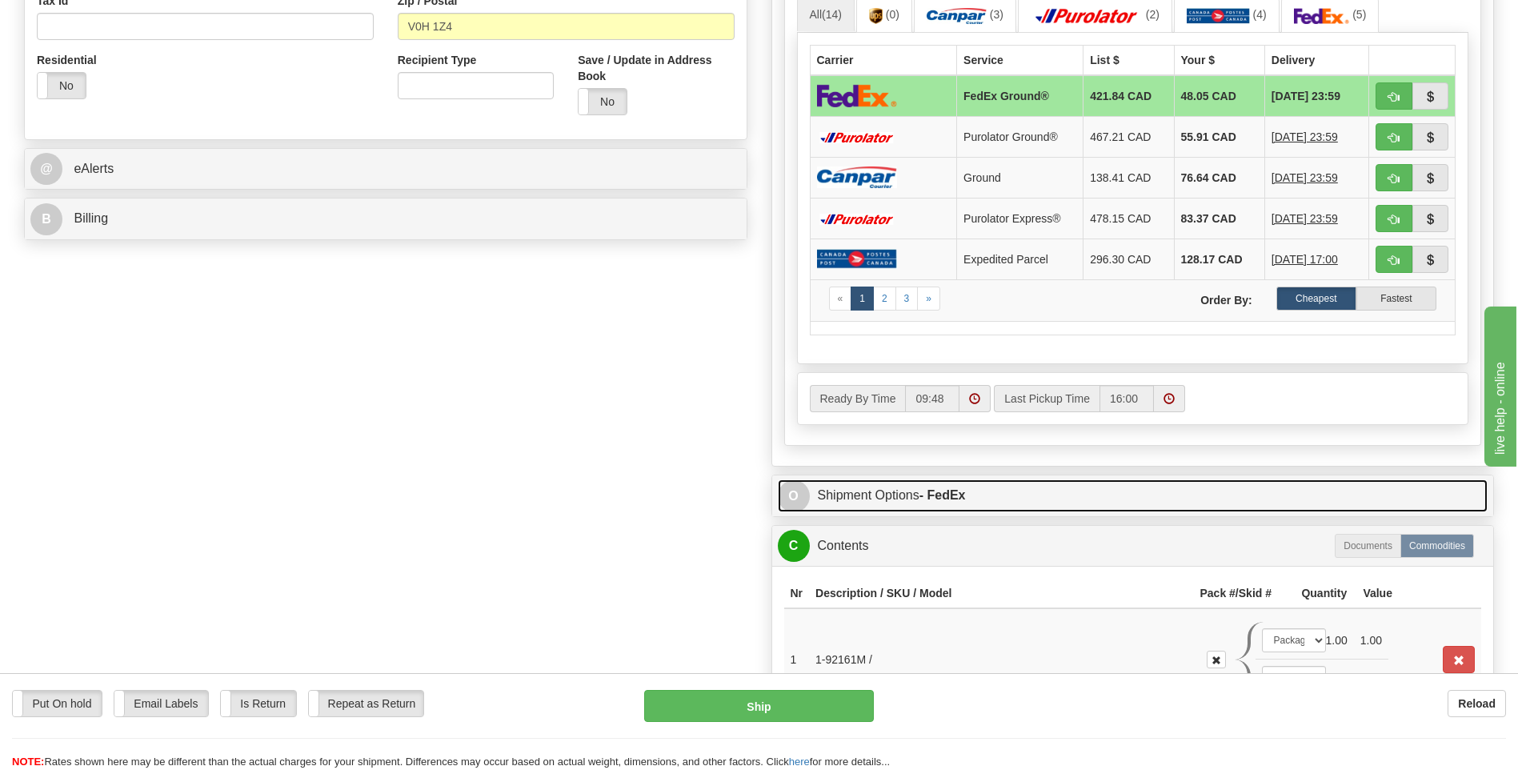
click at [981, 494] on link "O Shipment Options - FedEx" at bounding box center [1133, 495] width 711 height 33
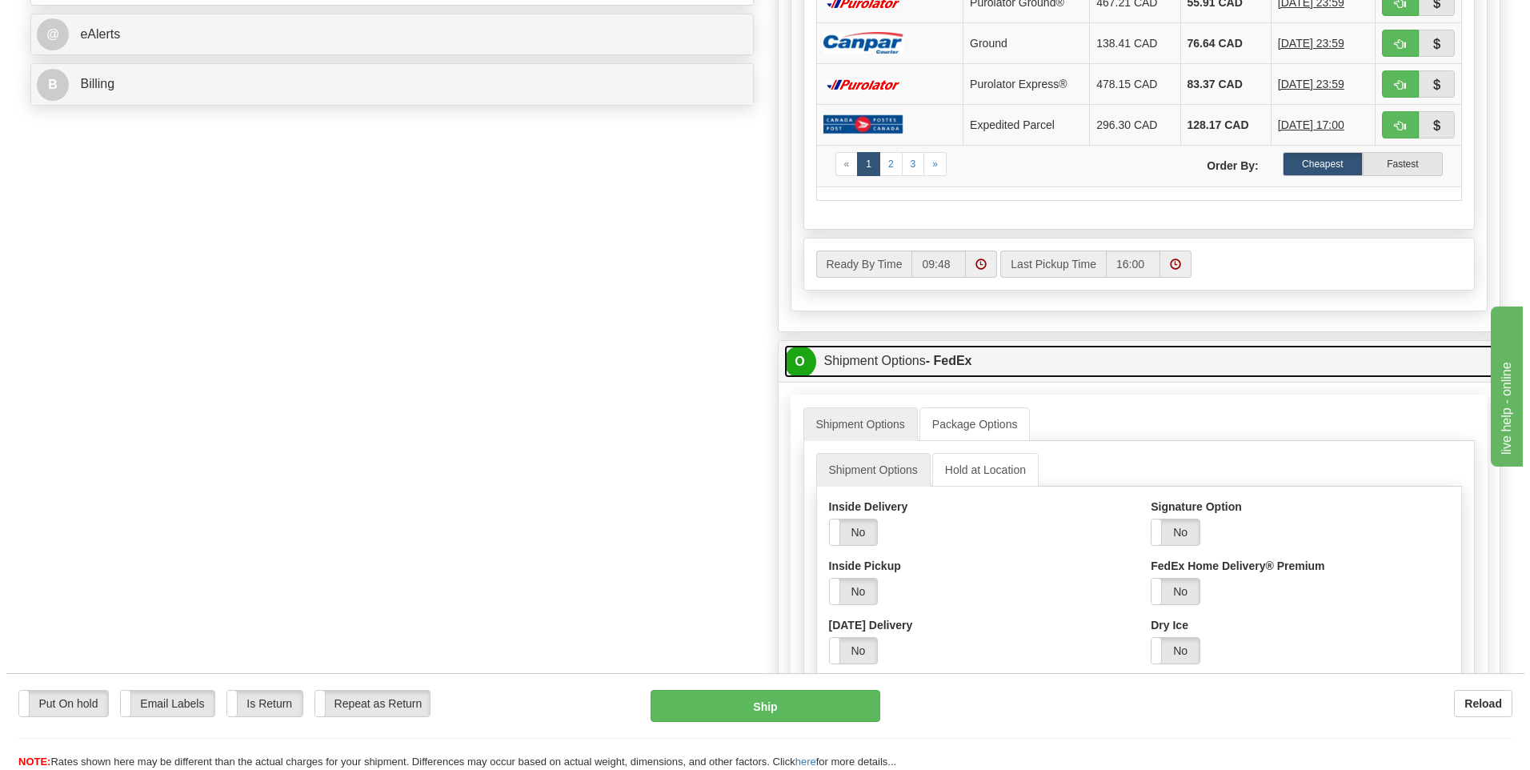
scroll to position [748, 0]
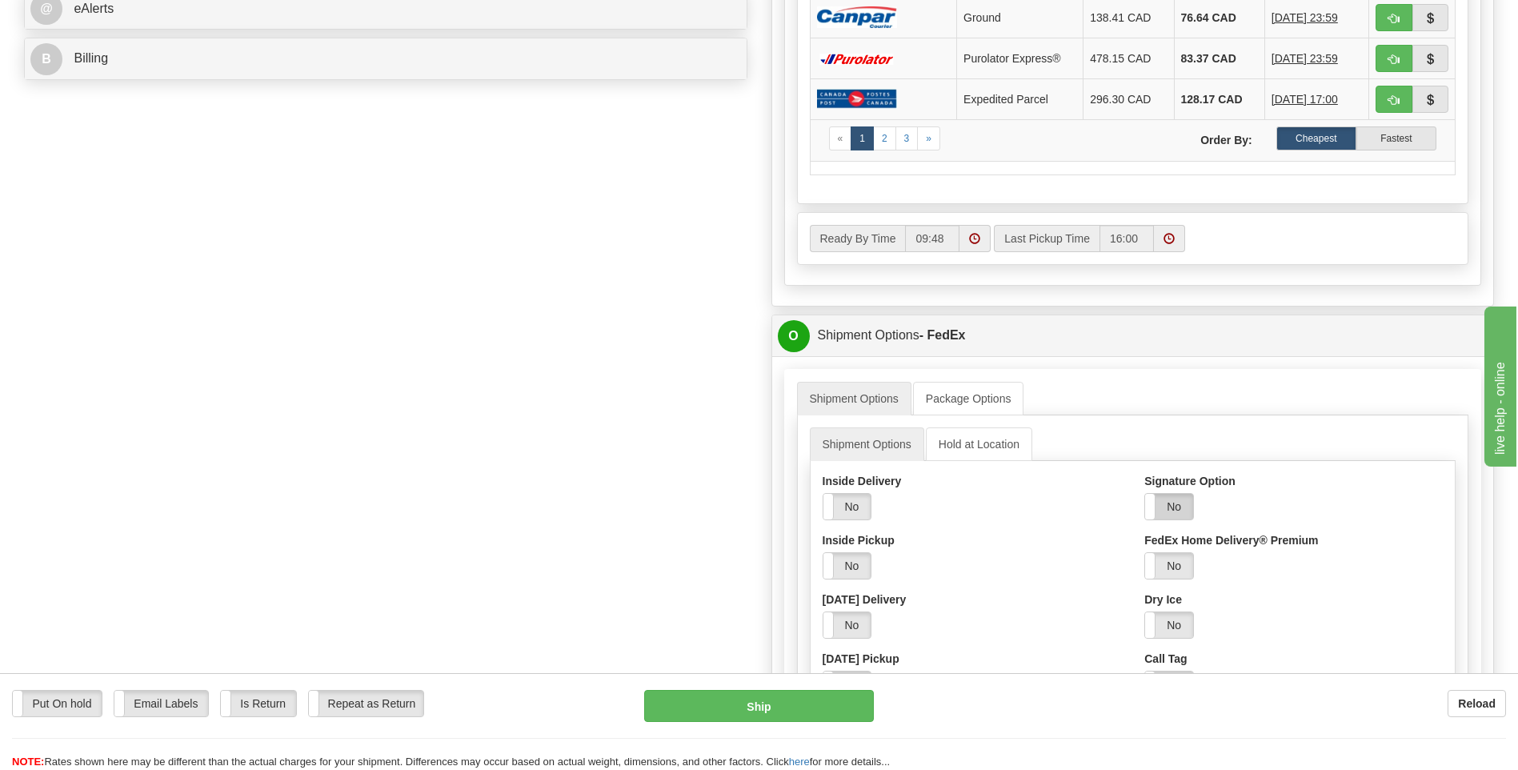
click at [1169, 503] on label "No" at bounding box center [1169, 507] width 48 height 26
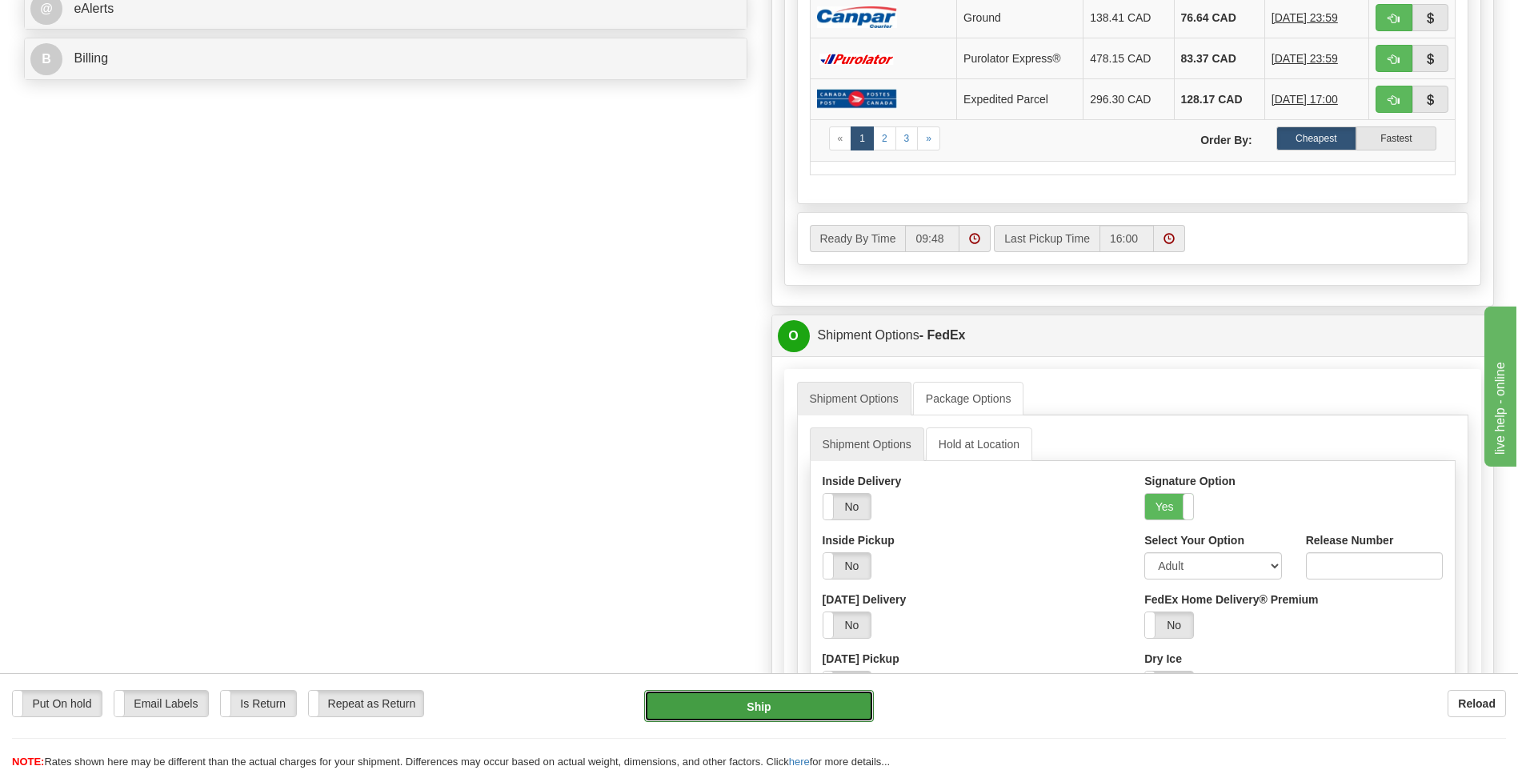
click at [764, 699] on button "Ship" at bounding box center [758, 706] width 229 height 32
type input "92"
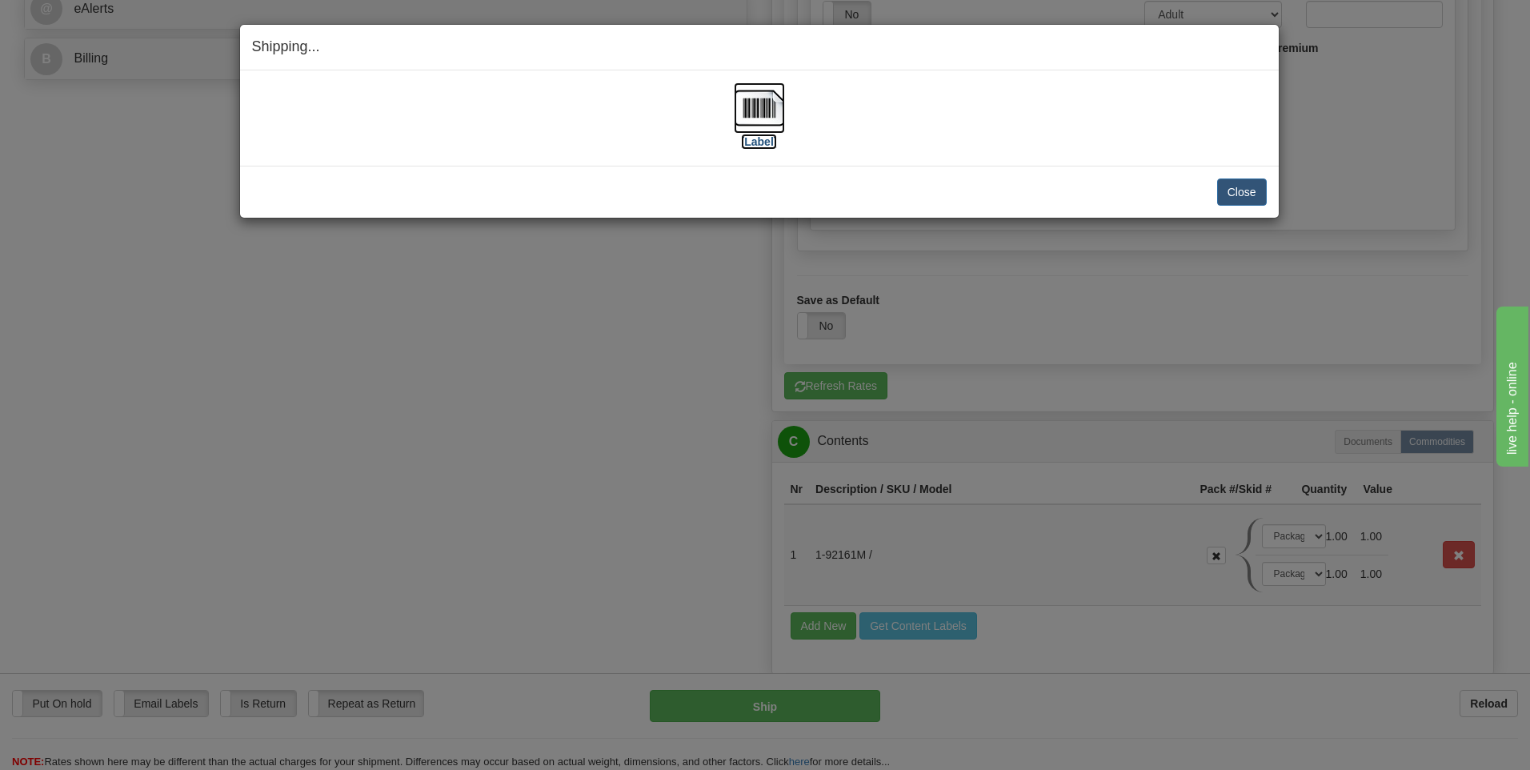
click at [762, 108] on img at bounding box center [759, 107] width 51 height 51
click at [1234, 191] on button "Close" at bounding box center [1243, 192] width 50 height 27
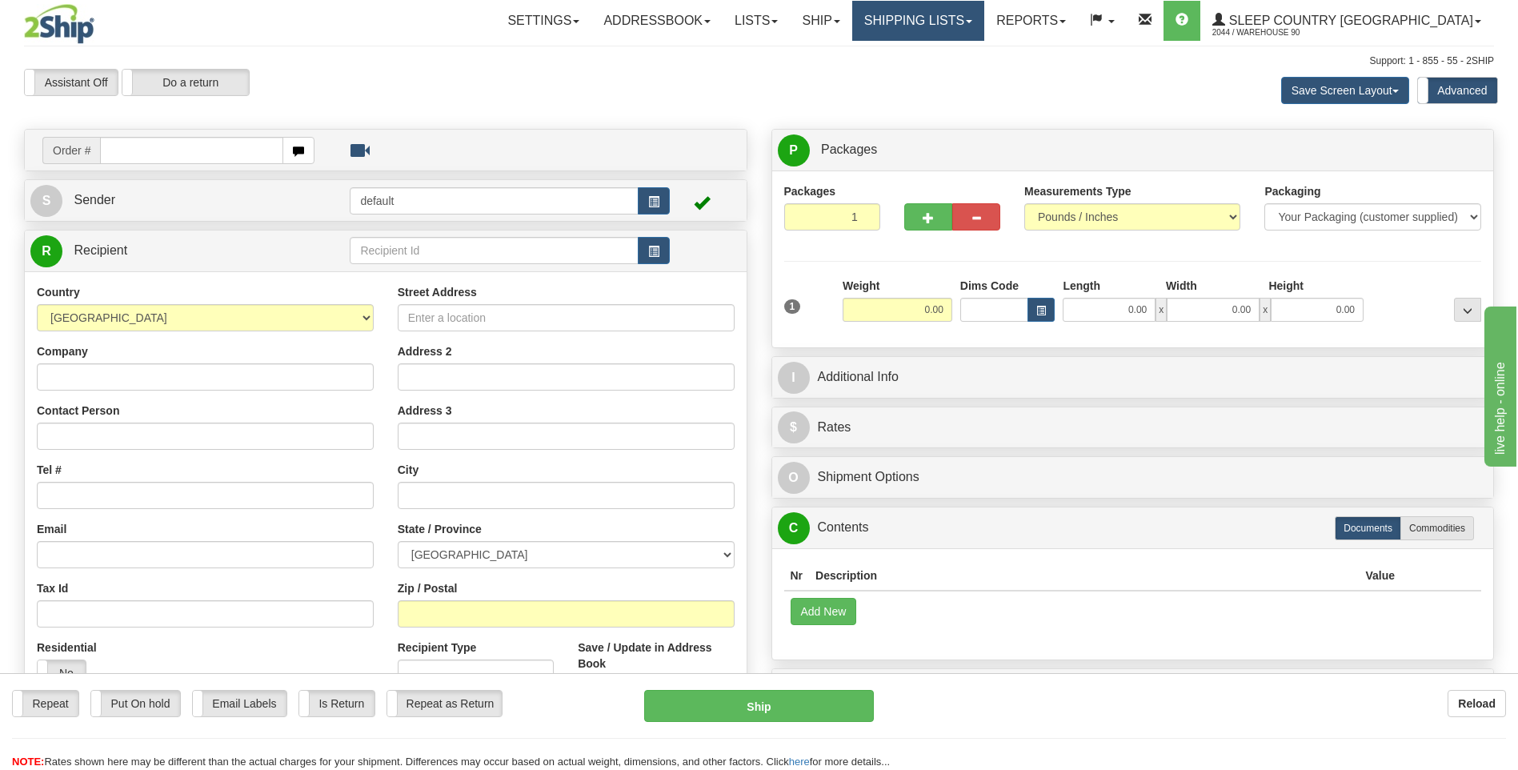
click at [976, 34] on link "Shipping lists" at bounding box center [918, 21] width 132 height 40
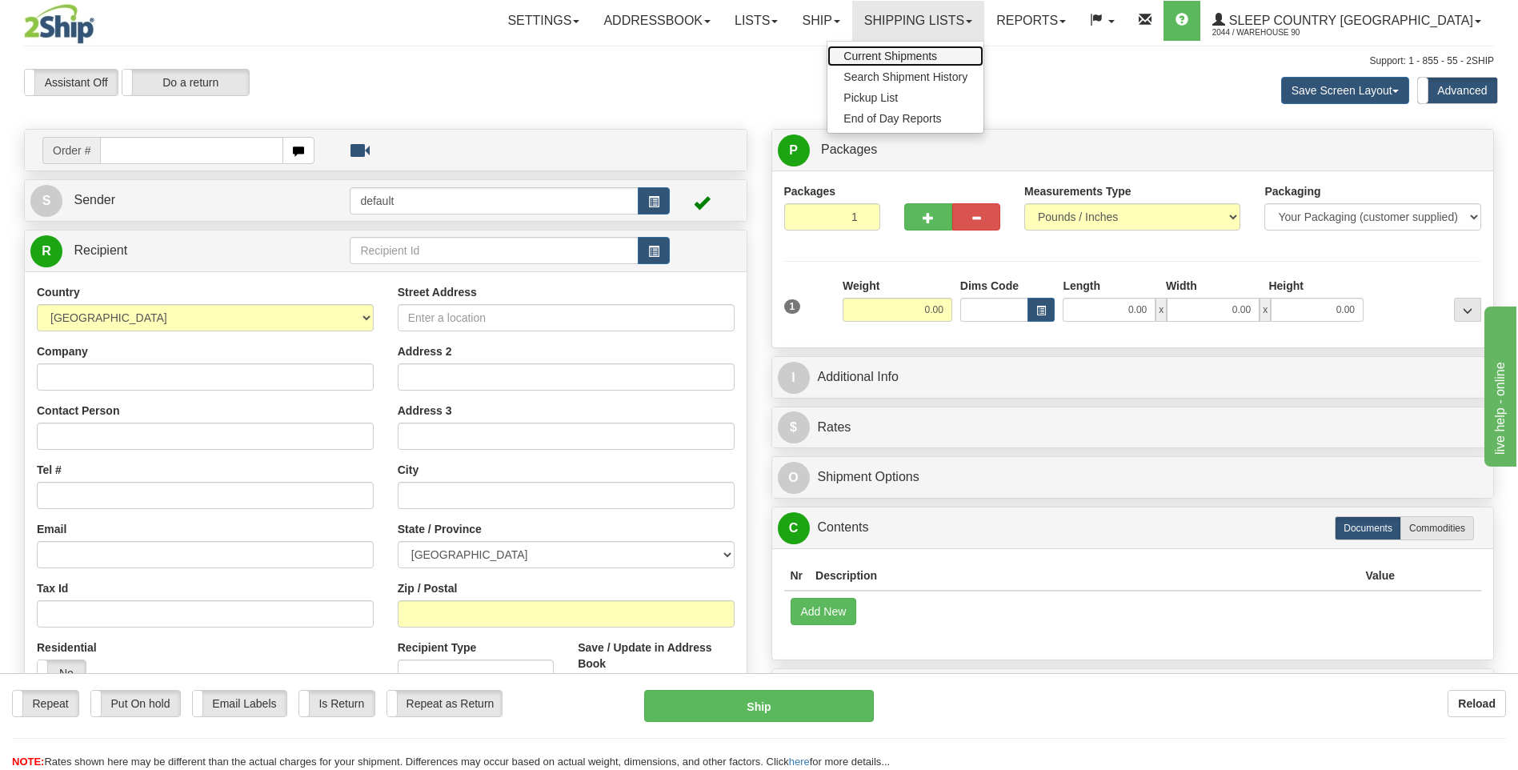
click at [937, 50] on span "Current Shipments" at bounding box center [891, 56] width 94 height 13
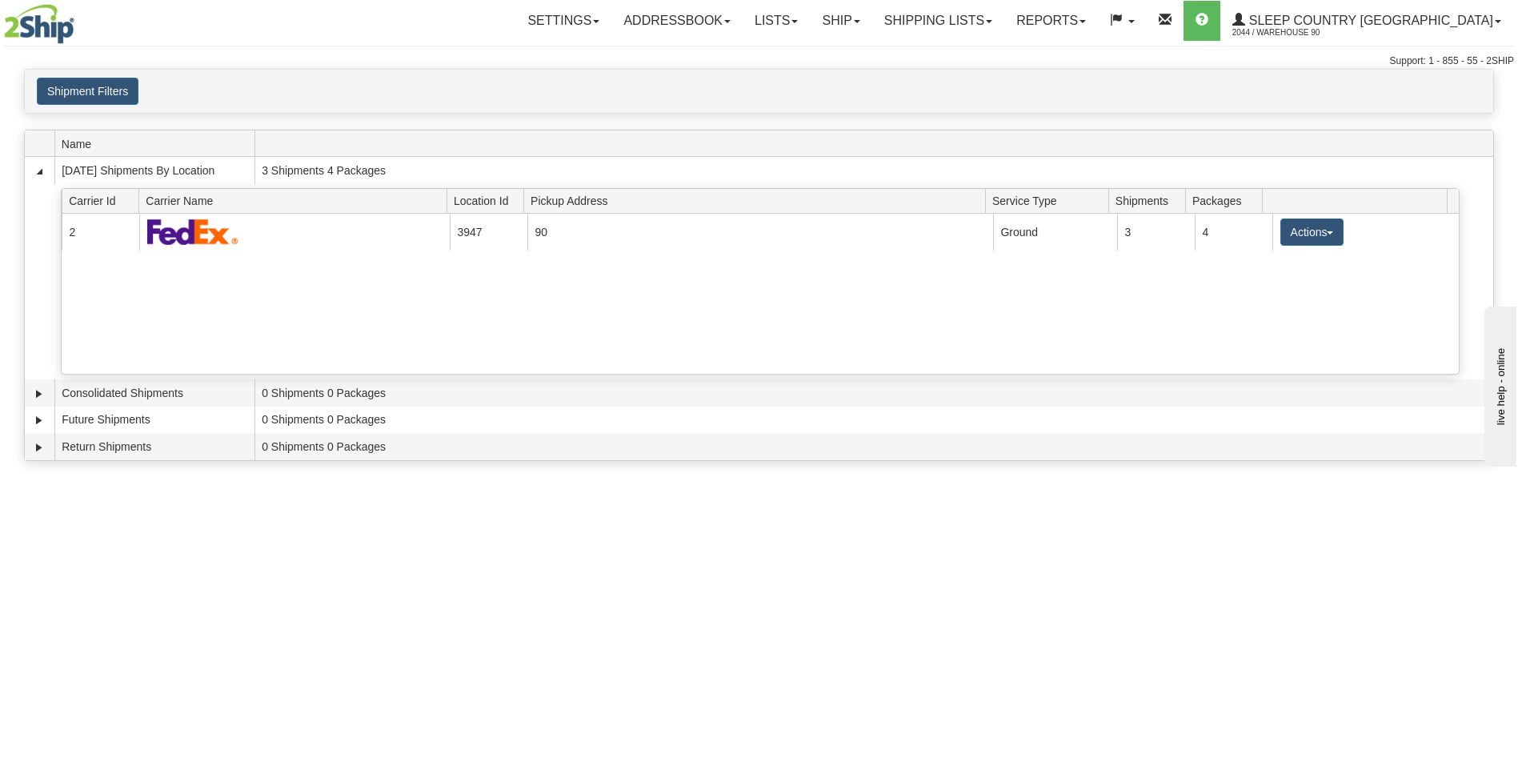
click at [713, 613] on div "Toggle navigation Settings Shipping Preferences Fields Preferences New Recipien…" at bounding box center [759, 385] width 1518 height 770
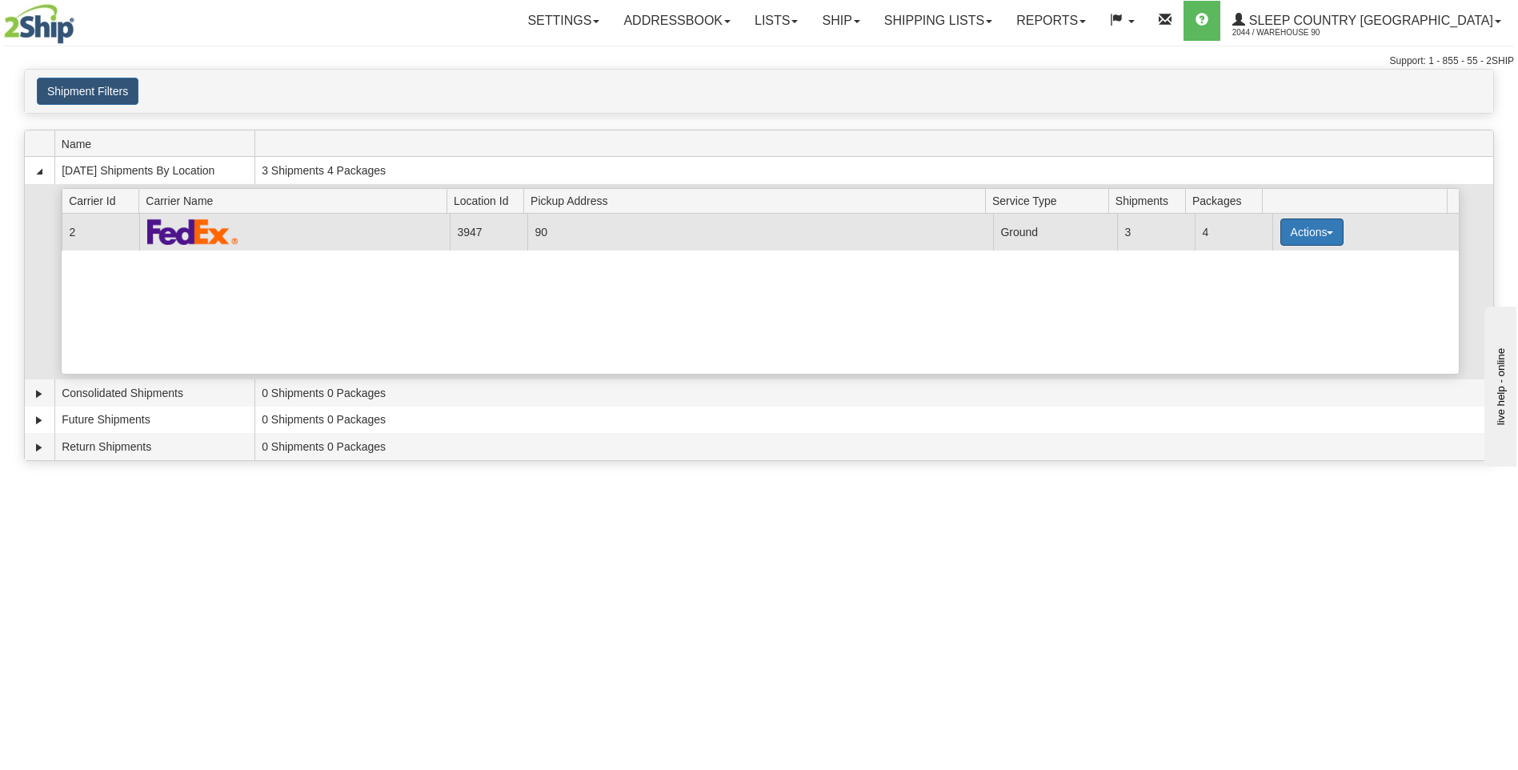
click at [1304, 239] on button "Actions" at bounding box center [1313, 232] width 64 height 27
click at [1268, 283] on span "Close" at bounding box center [1249, 282] width 37 height 11
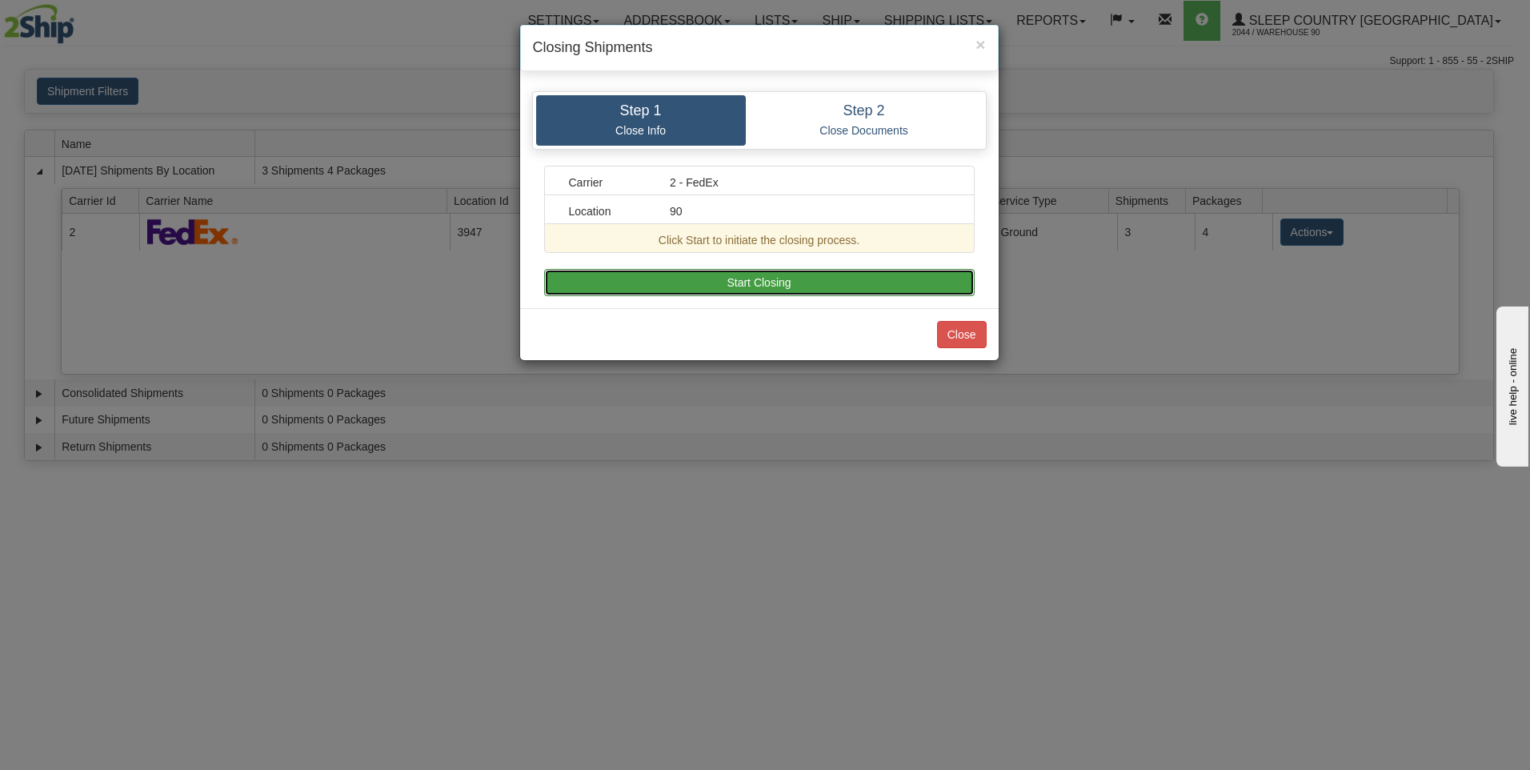
click at [764, 278] on button "Start Closing" at bounding box center [759, 282] width 431 height 27
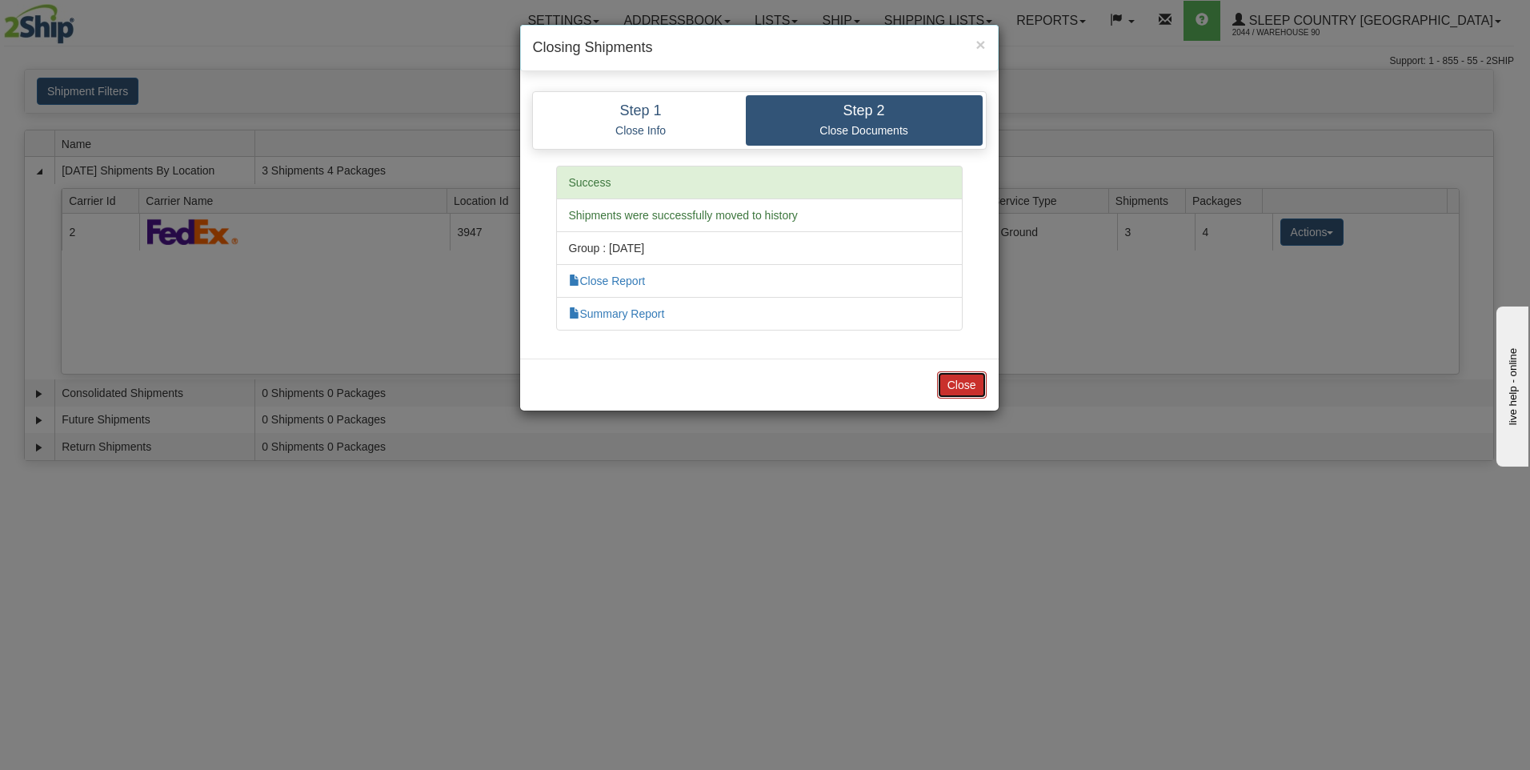
click at [961, 383] on button "Close" at bounding box center [962, 384] width 50 height 27
